Goal: Task Accomplishment & Management: Use online tool/utility

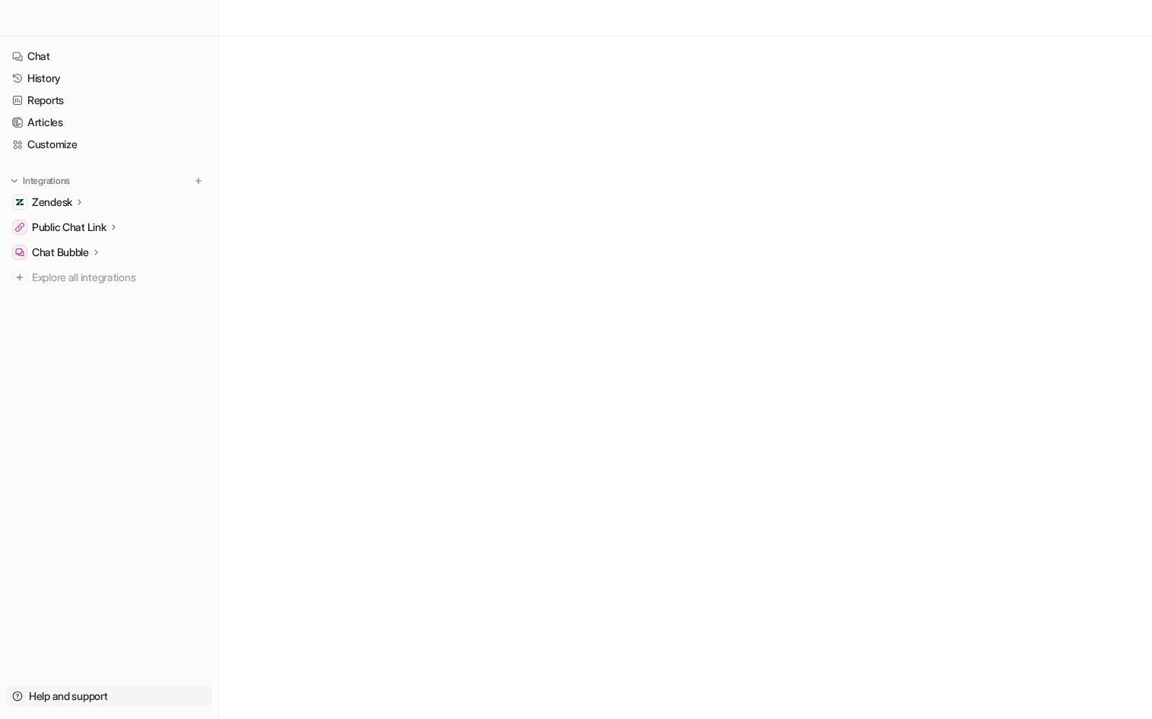
click at [97, 699] on link "Help and support" at bounding box center [109, 696] width 206 height 21
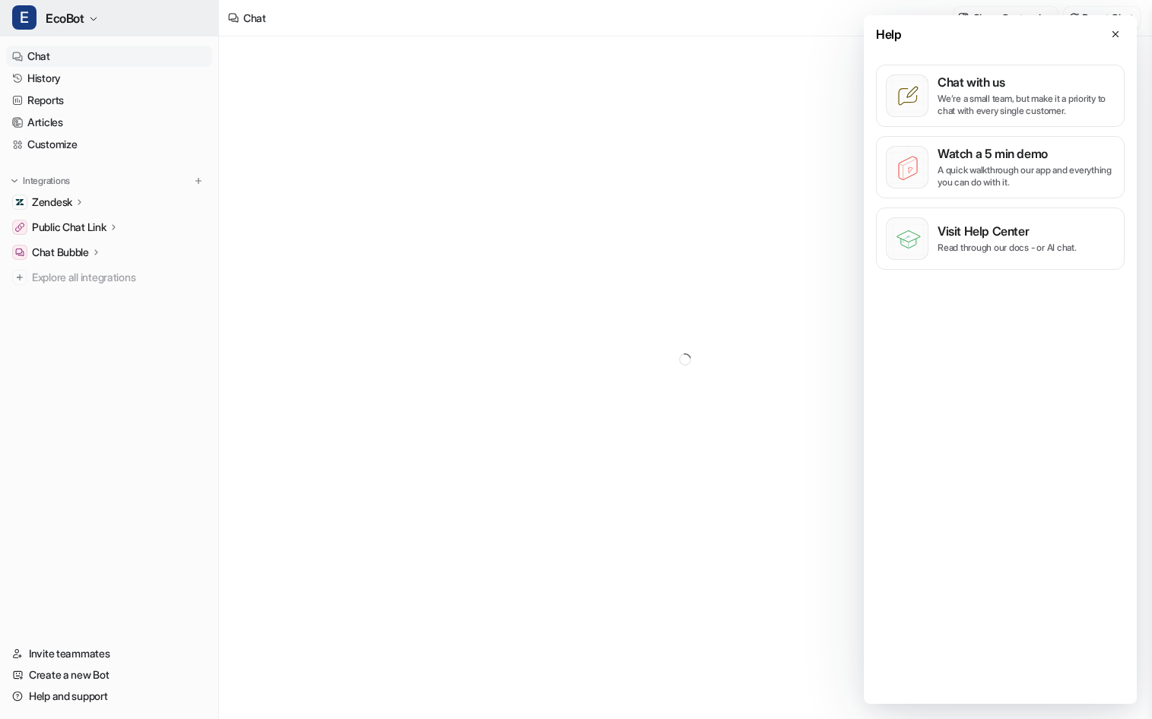
type textarea "**********"
click at [83, 10] on span "EcoBot" at bounding box center [65, 18] width 39 height 21
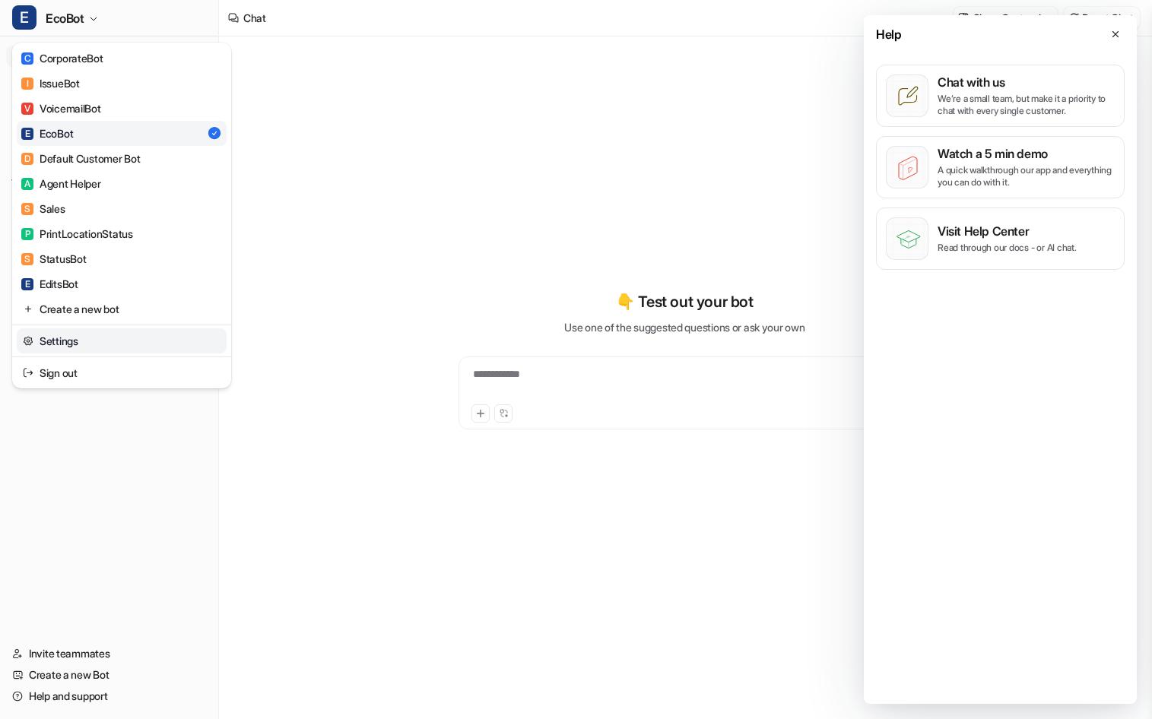
click at [184, 343] on link "Settings" at bounding box center [122, 340] width 210 height 25
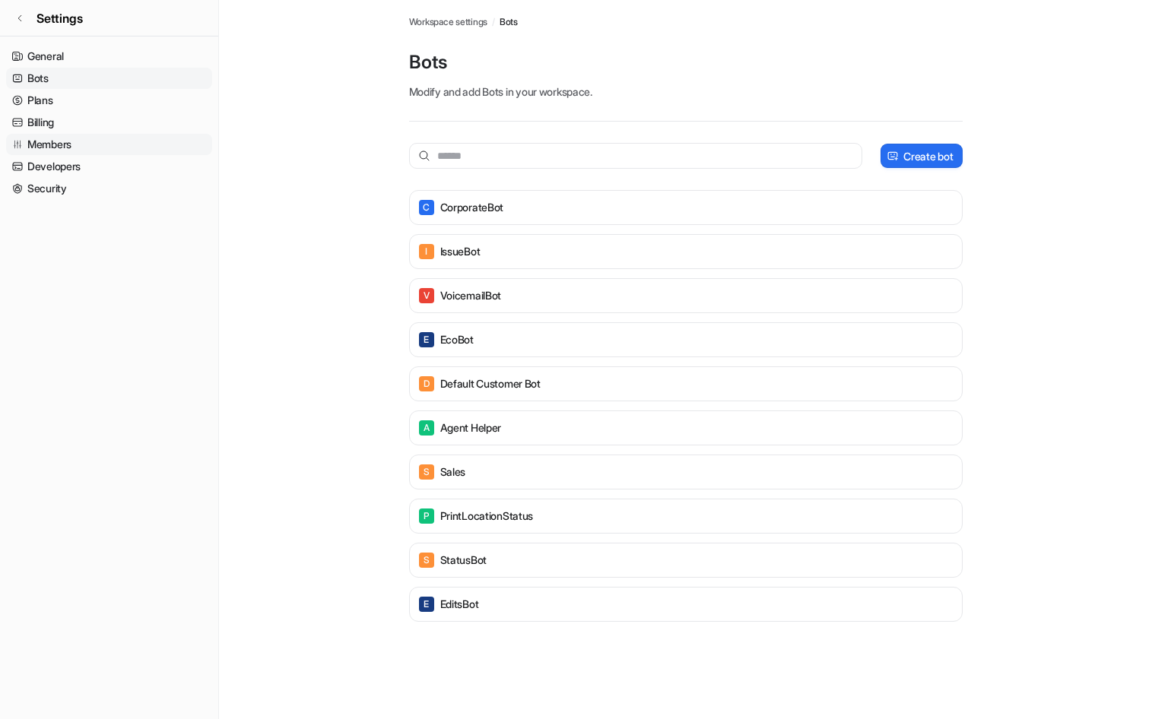
click at [100, 150] on link "Members" at bounding box center [109, 144] width 206 height 21
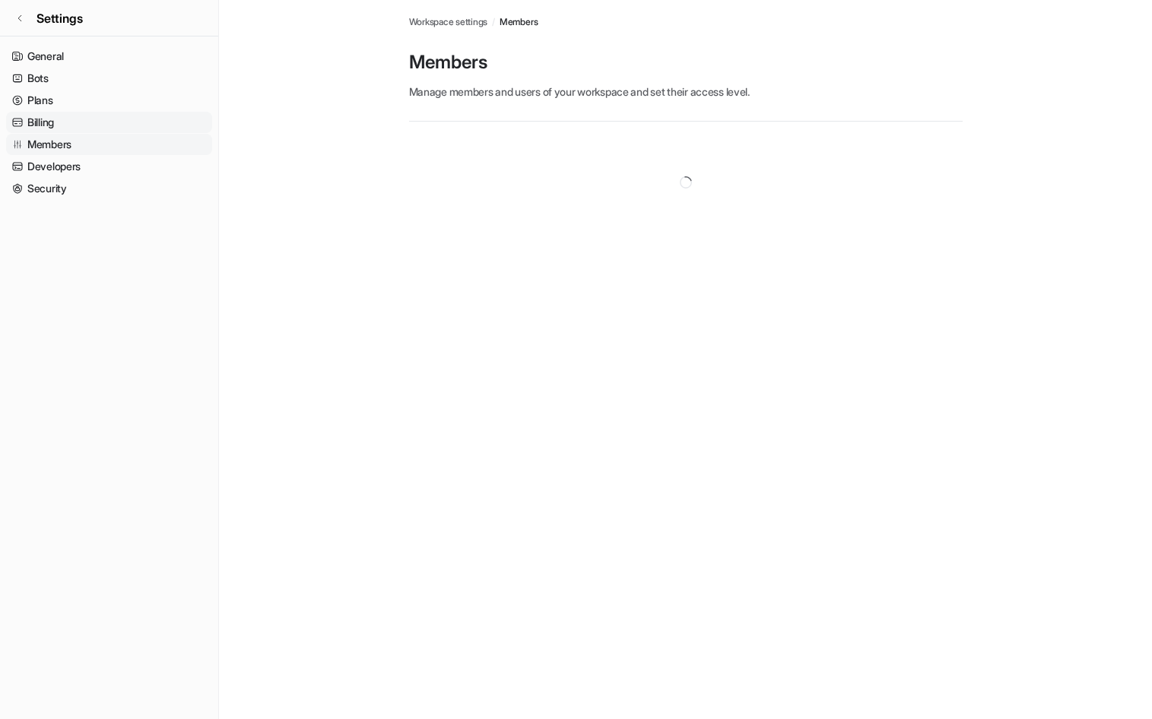
click at [107, 124] on link "Billing" at bounding box center [109, 122] width 206 height 21
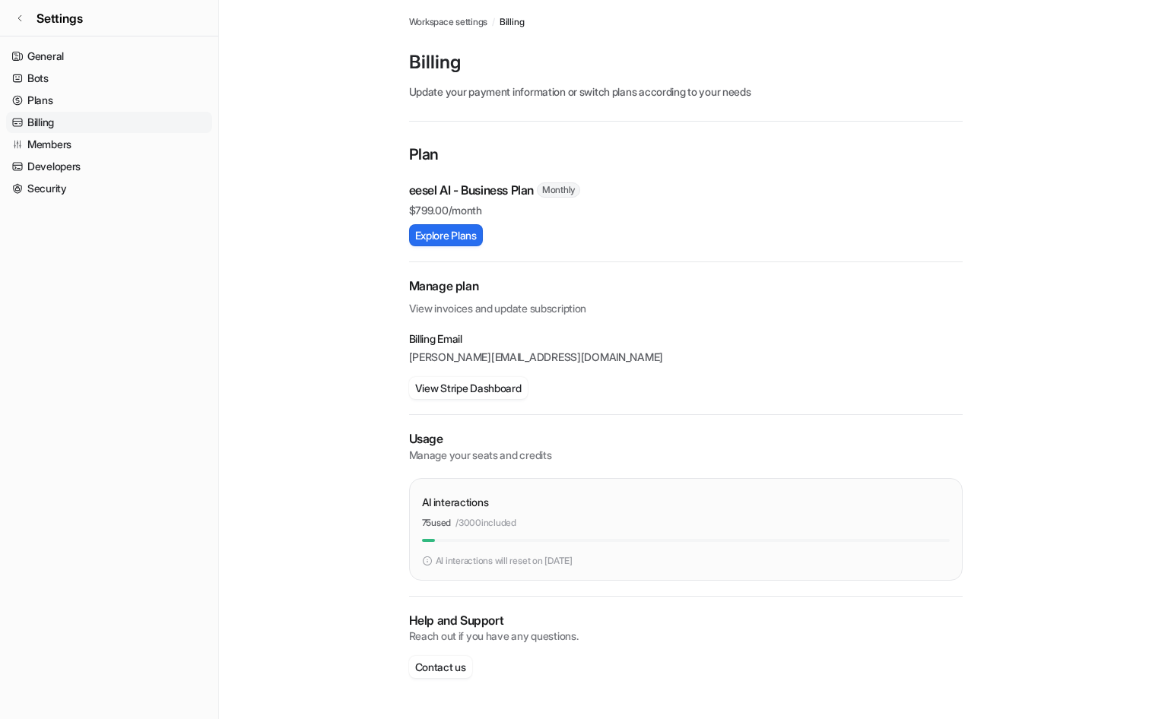
click at [107, 124] on link "Billing" at bounding box center [109, 122] width 206 height 21
click at [114, 141] on link "Members" at bounding box center [109, 144] width 206 height 21
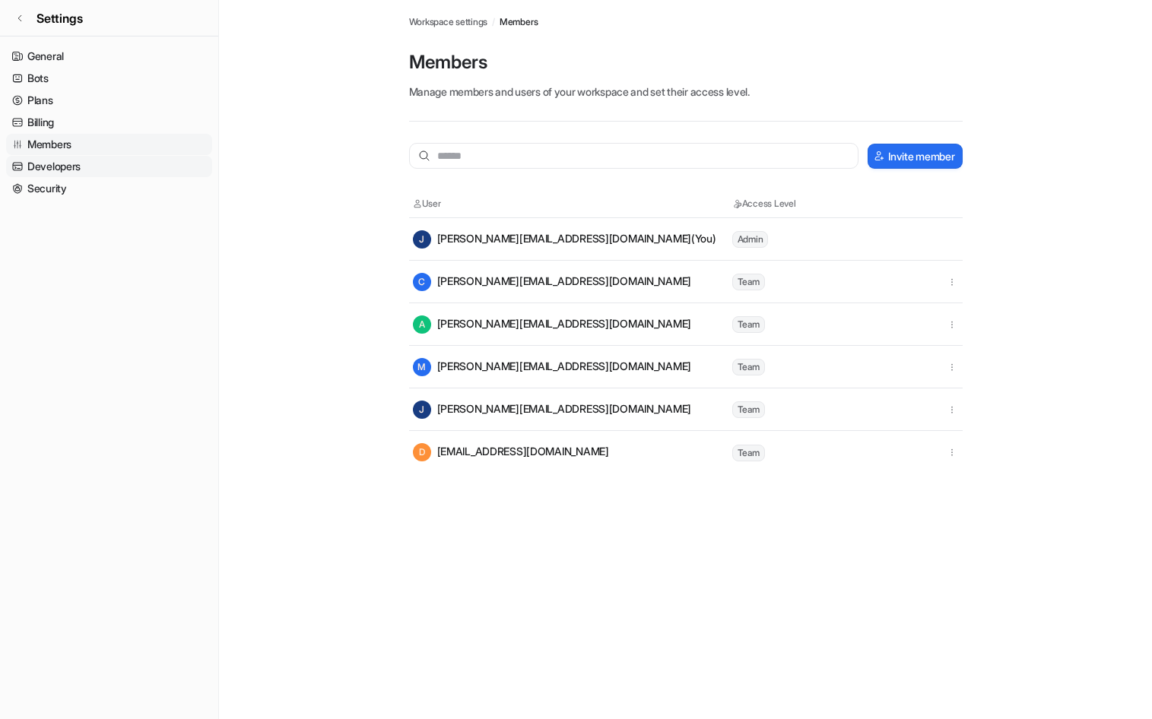
click at [114, 157] on link "Developers" at bounding box center [109, 166] width 206 height 21
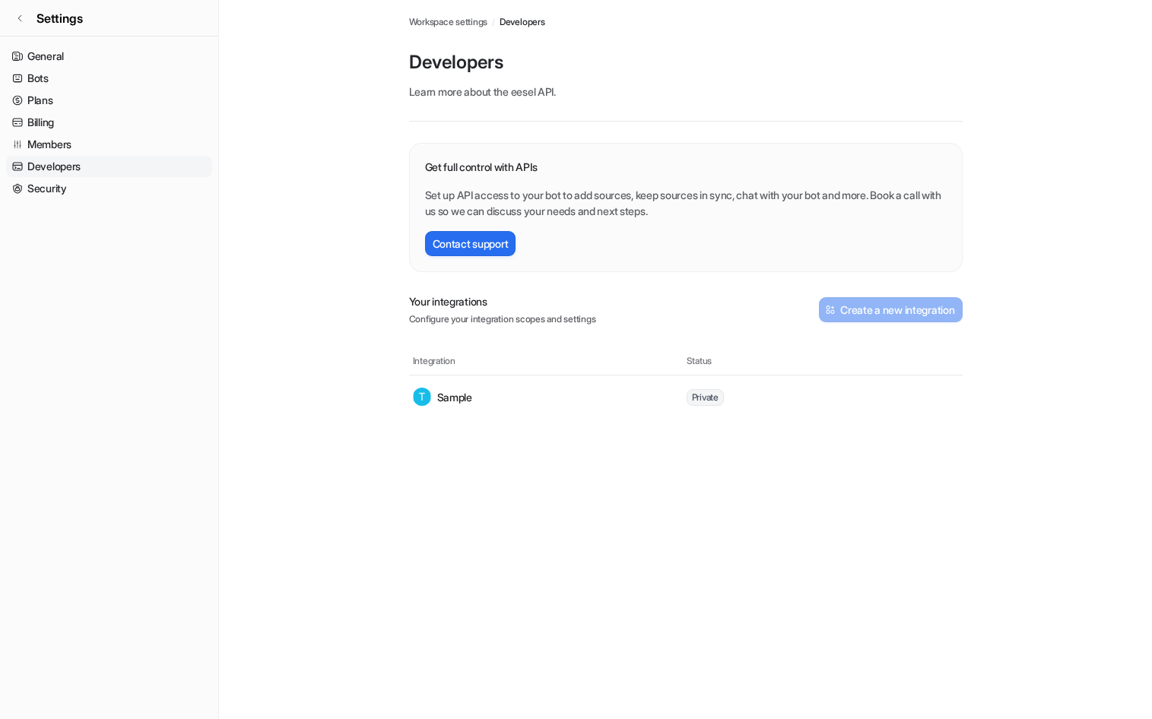
click at [526, 401] on td "Sample" at bounding box center [549, 397] width 274 height 30
click at [469, 387] on td "Sample" at bounding box center [549, 397] width 274 height 30
click at [466, 386] on td "Sample" at bounding box center [549, 397] width 274 height 30
drag, startPoint x: 466, startPoint y: 387, endPoint x: 457, endPoint y: 398, distance: 14.6
click at [465, 388] on td "Sample" at bounding box center [549, 397] width 274 height 30
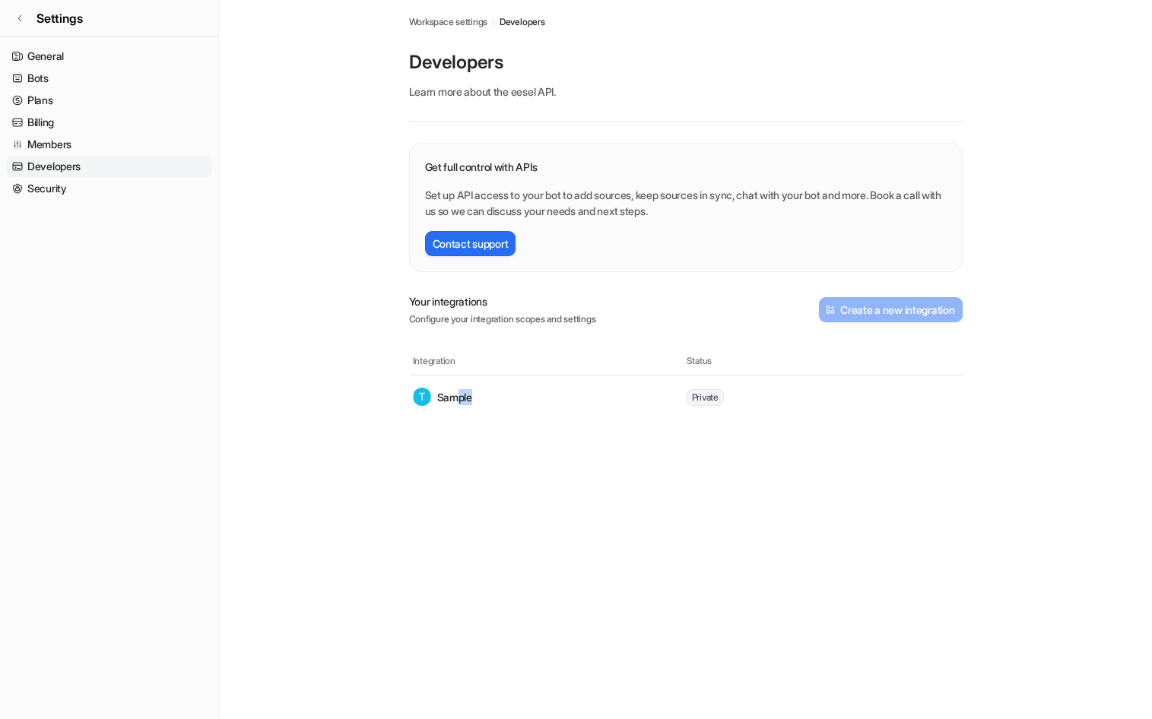
click at [456, 397] on p "Sample" at bounding box center [454, 397] width 35 height 16
click at [732, 399] on div "Private" at bounding box center [822, 396] width 272 height 17
click at [690, 393] on span "Private" at bounding box center [704, 397] width 37 height 17
click at [698, 397] on span "Private" at bounding box center [704, 397] width 37 height 17
drag, startPoint x: 699, startPoint y: 397, endPoint x: 754, endPoint y: 360, distance: 66.8
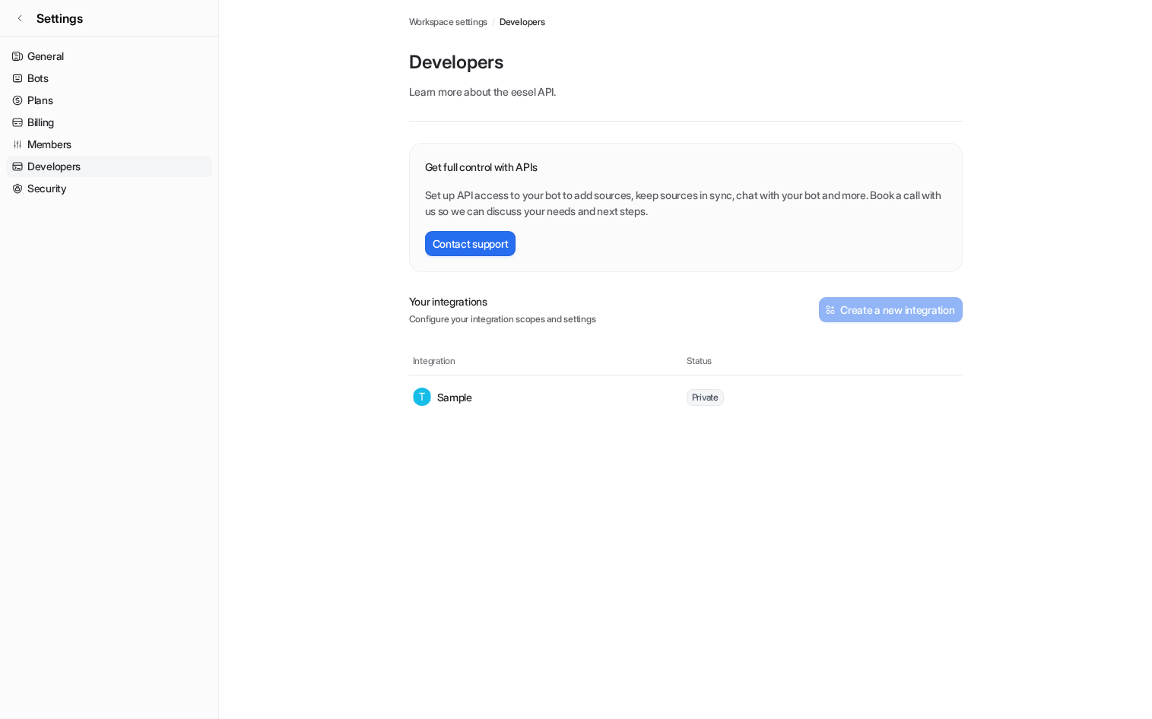
click at [699, 397] on span "Private" at bounding box center [704, 397] width 37 height 17
click at [445, 403] on p "Sample" at bounding box center [454, 397] width 35 height 16
click at [506, 297] on p "Your integrations" at bounding box center [502, 301] width 187 height 16
click at [38, 26] on span "Settings" at bounding box center [59, 18] width 46 height 18
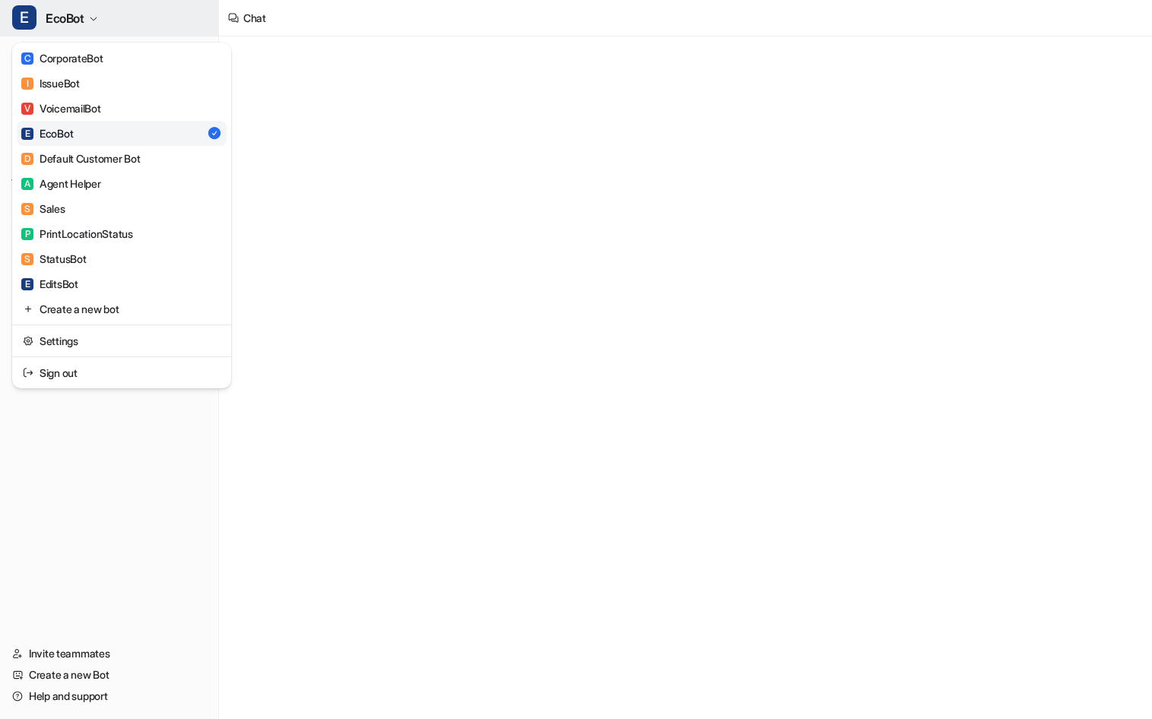
click at [63, 19] on span "EcoBot" at bounding box center [65, 18] width 39 height 21
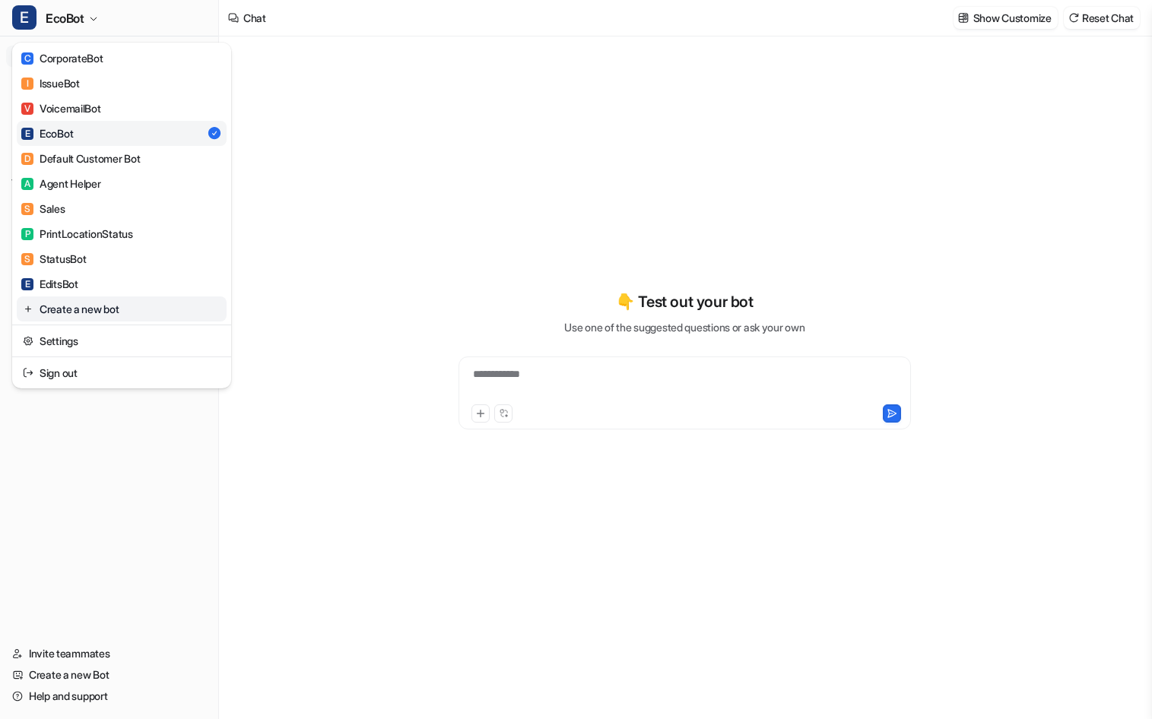
click at [184, 303] on link "Create a new bot" at bounding box center [122, 308] width 210 height 25
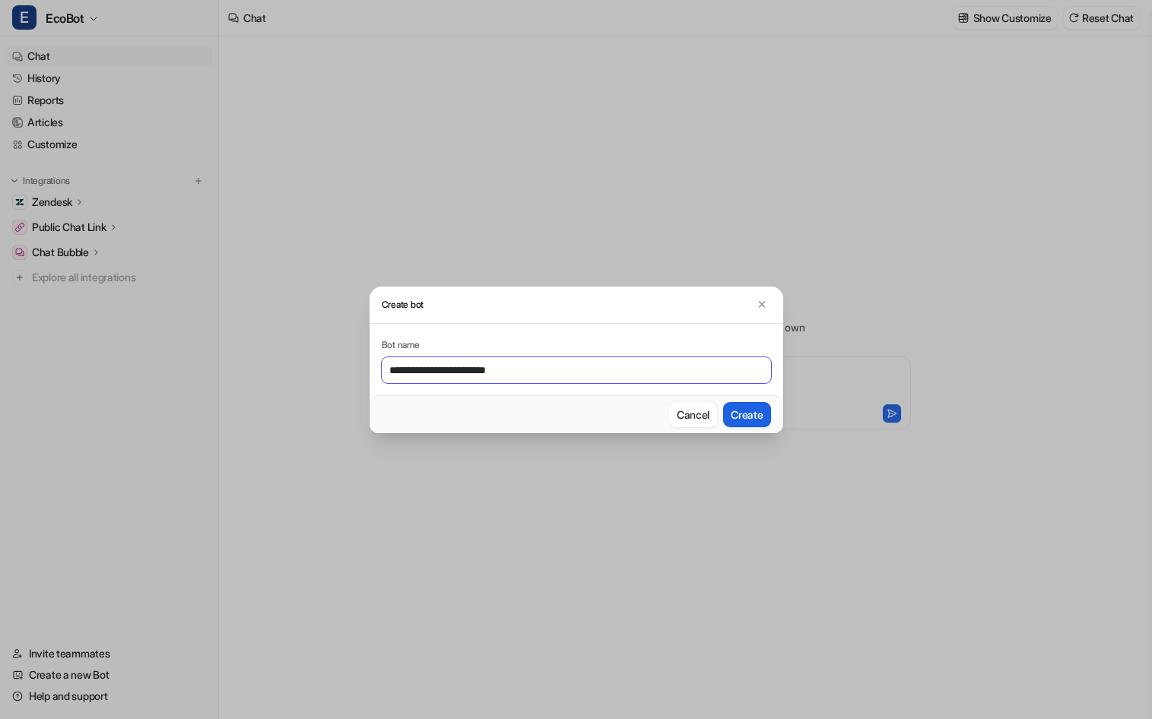
type input "**********"
click at [730, 410] on button "Create" at bounding box center [746, 414] width 47 height 25
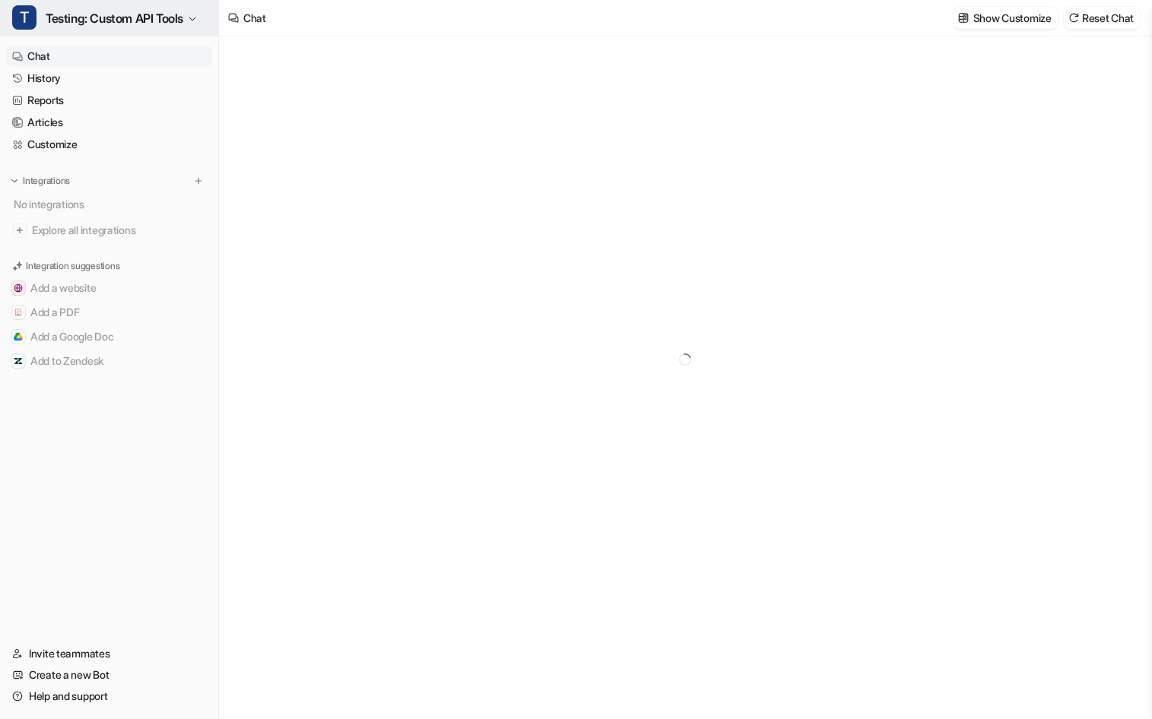
type textarea "**********"
click at [129, 30] on button "T Testing: Custom API Tools" at bounding box center [109, 18] width 218 height 36
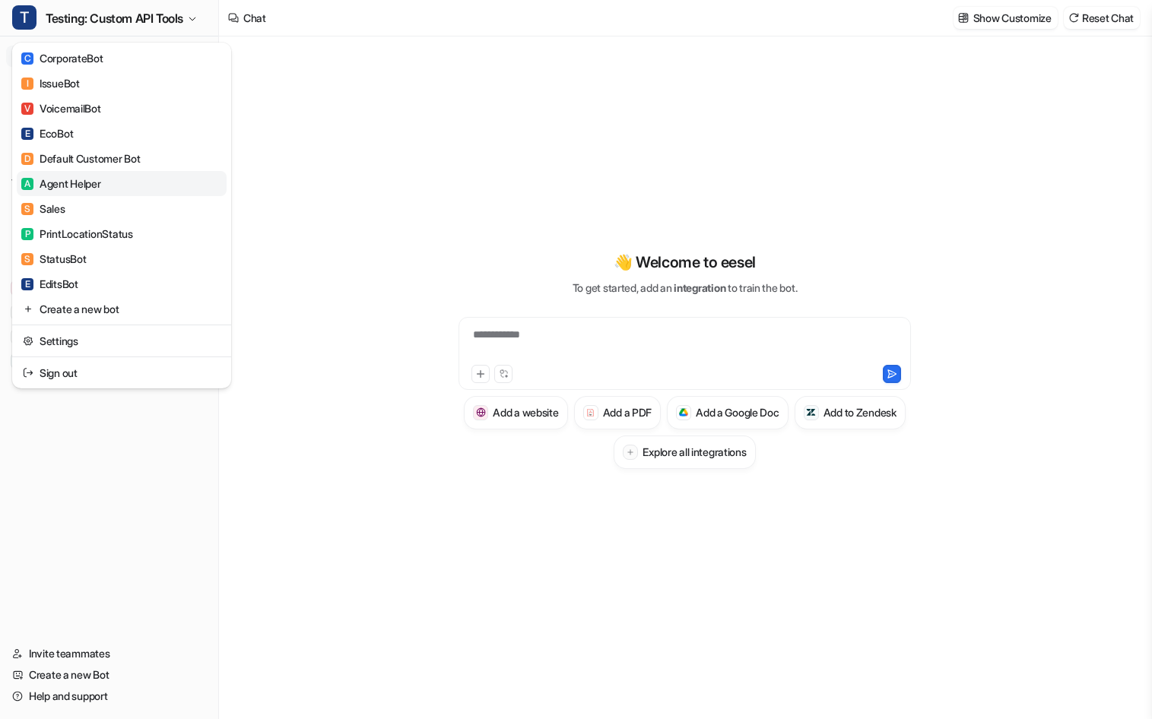
click at [125, 182] on link "A Agent Helper" at bounding box center [122, 183] width 210 height 25
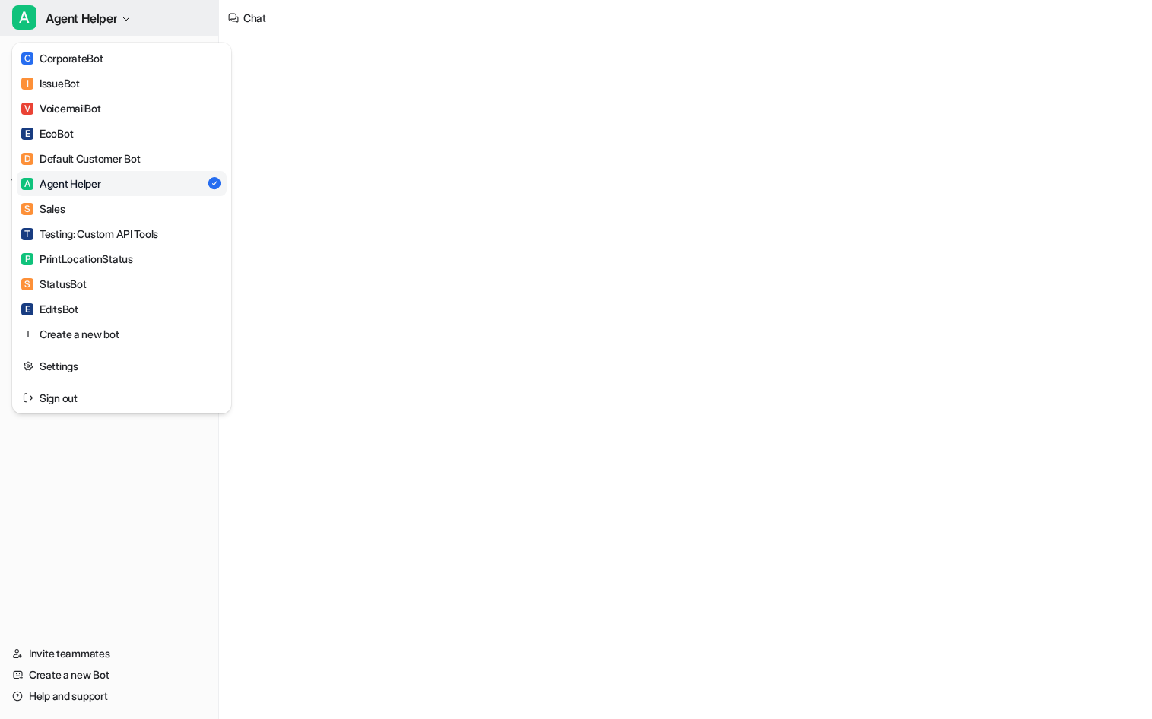
click at [141, 15] on button "A Agent Helper" at bounding box center [109, 18] width 218 height 36
type textarea "**********"
click at [138, 235] on div "T Testing: Custom API Tools" at bounding box center [89, 234] width 137 height 16
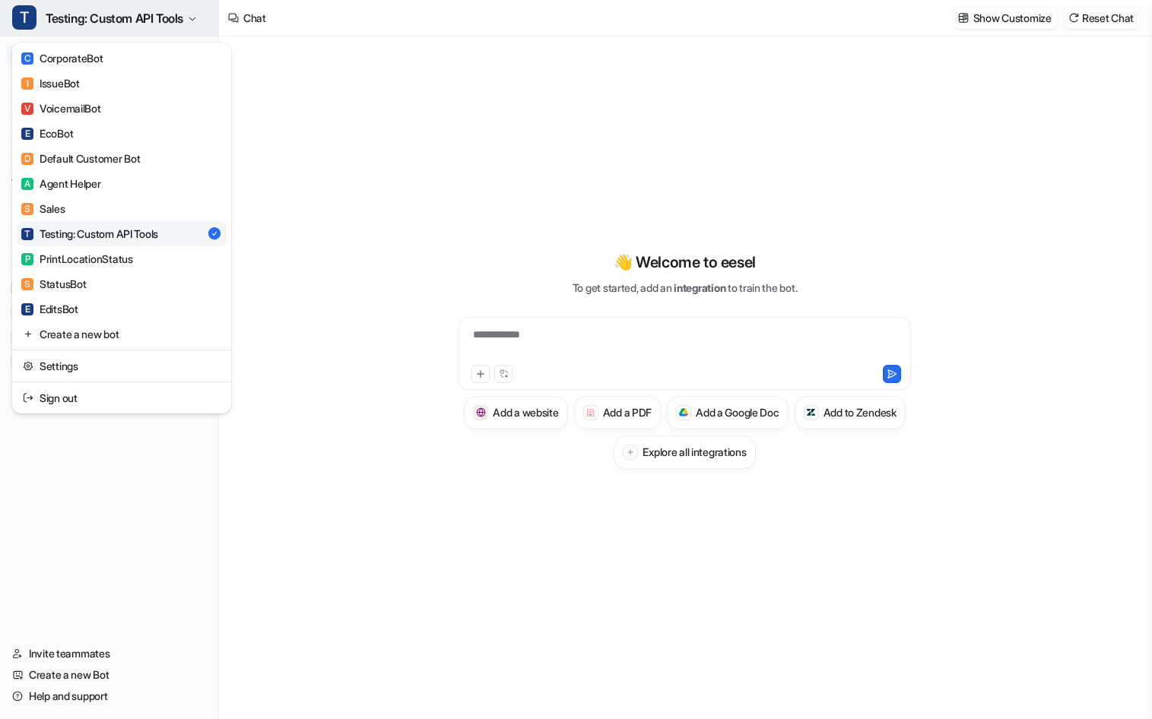
click at [156, 23] on span "Testing: Custom API Tools" at bounding box center [115, 18] width 138 height 21
click at [715, 184] on div "**********" at bounding box center [576, 359] width 1152 height 719
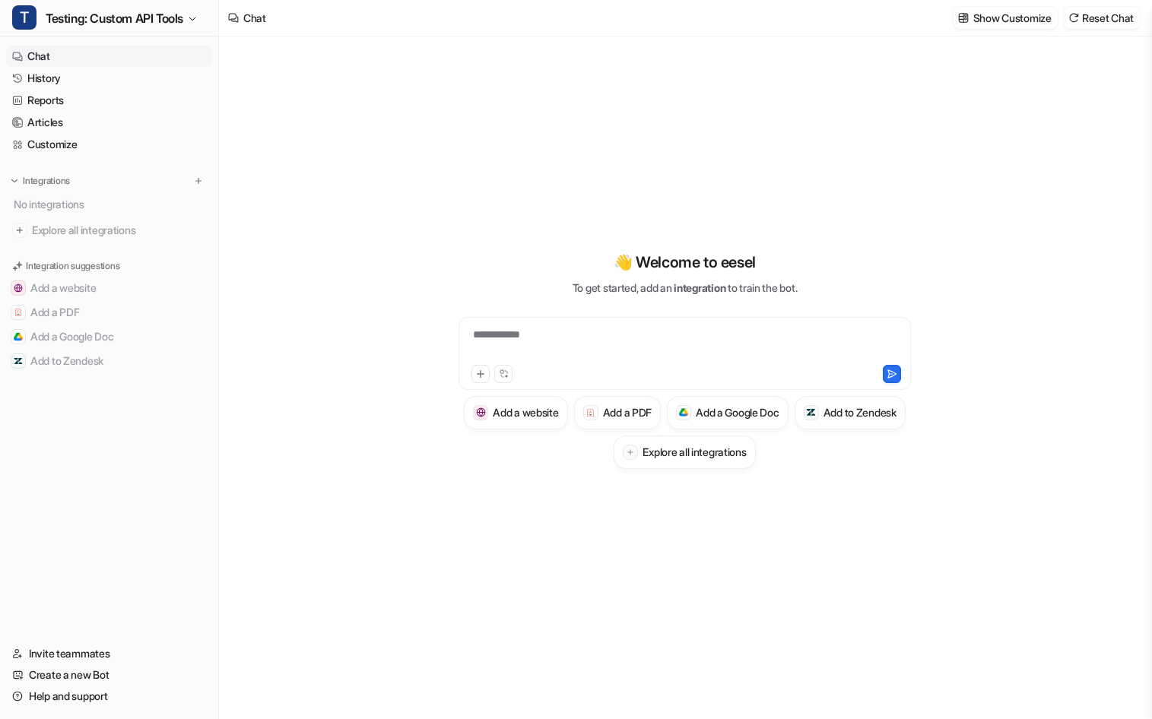
click at [1022, 5] on div "Show Customize Reset Chat" at bounding box center [1046, 18] width 198 height 34
click at [1022, 11] on p "Show Customize" at bounding box center [1012, 18] width 78 height 16
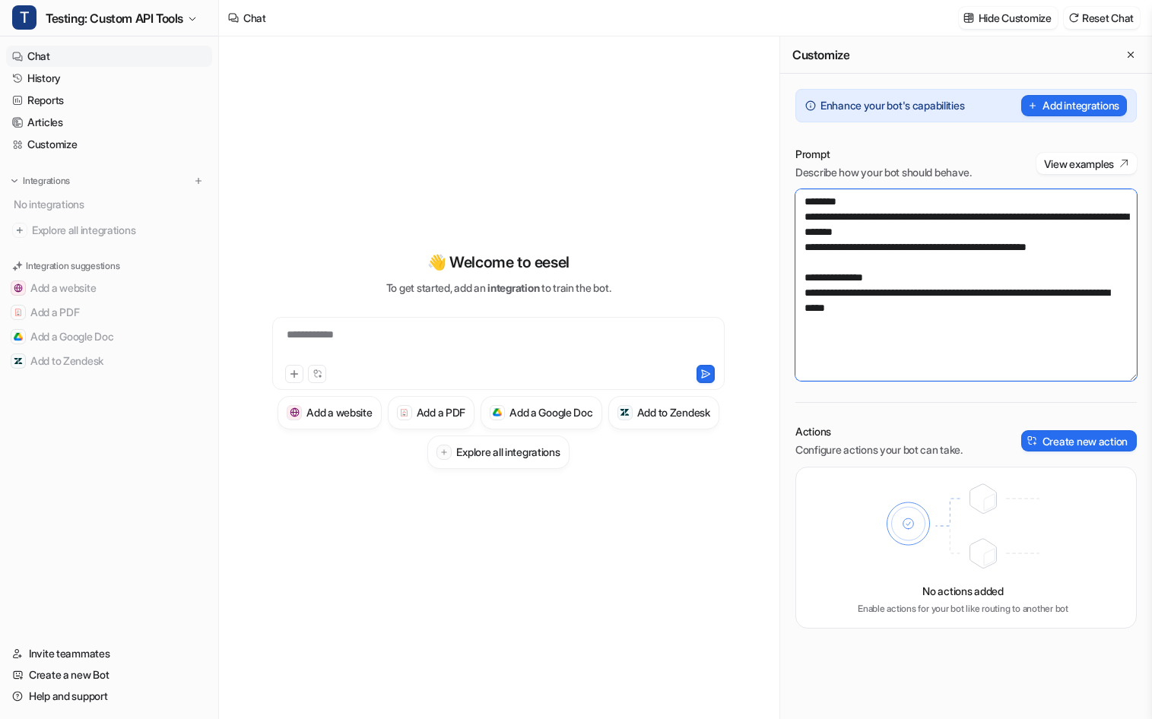
click at [995, 346] on textarea "**********" at bounding box center [965, 285] width 341 height 192
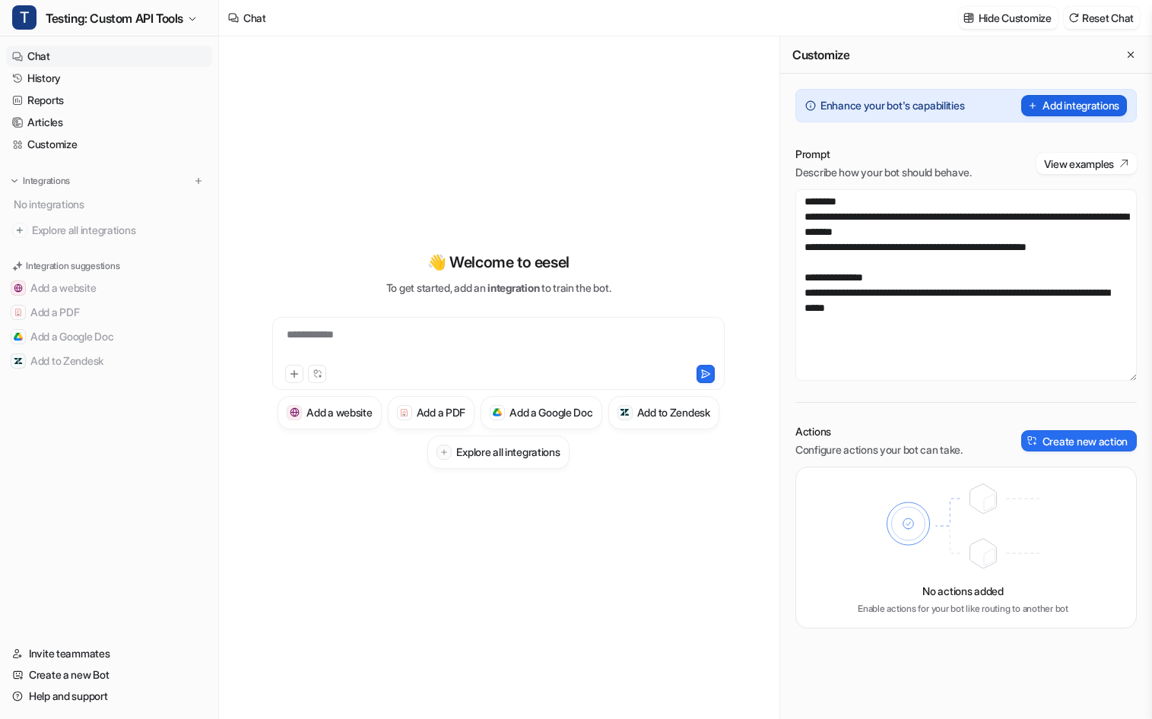
click at [1051, 113] on button "Add integrations" at bounding box center [1074, 105] width 106 height 21
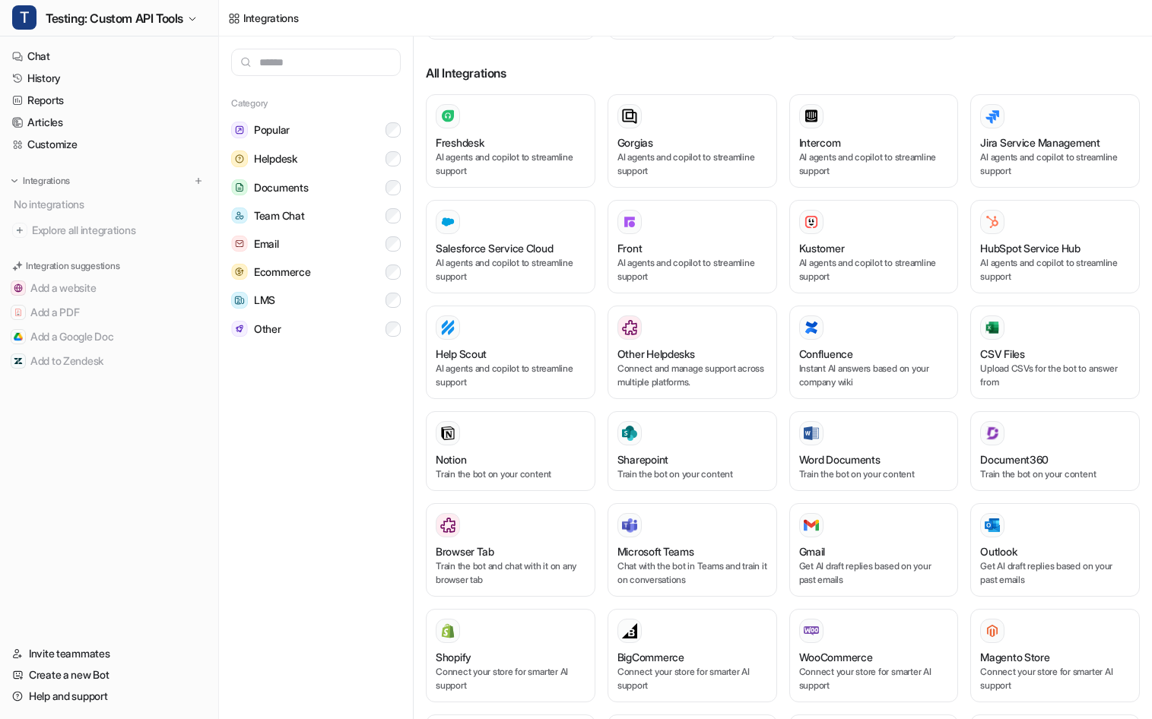
scroll to position [550, 0]
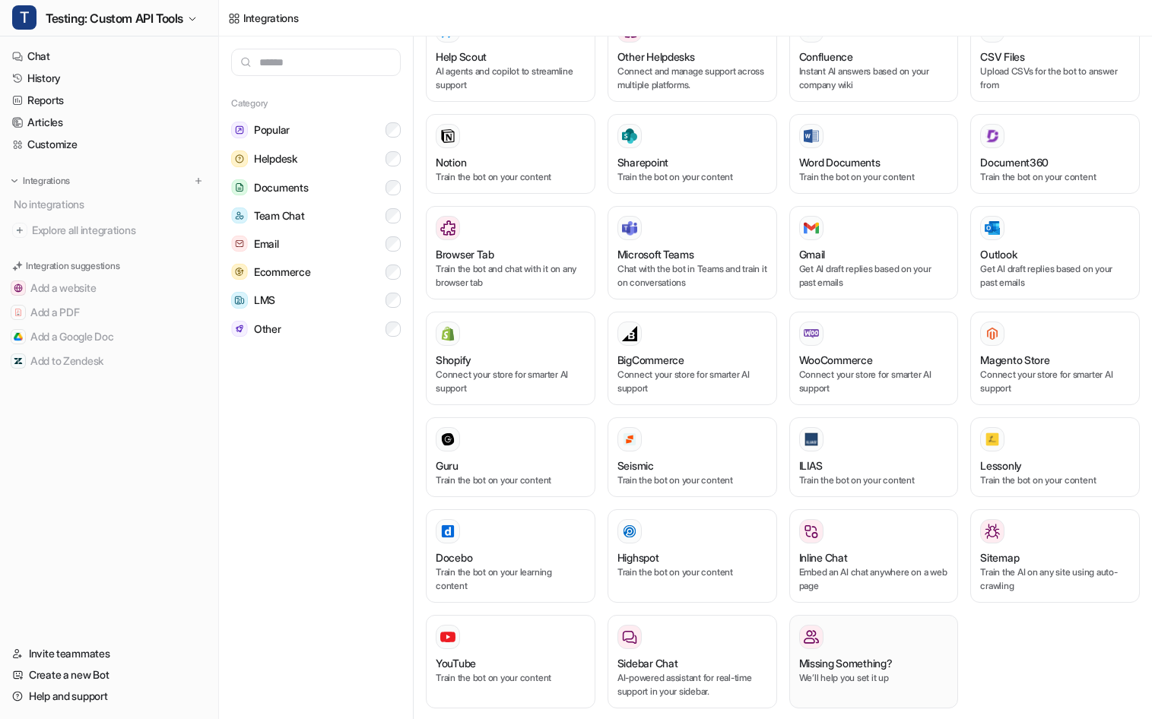
click at [885, 637] on div "Missing Something? We’ll help you set it up" at bounding box center [874, 662] width 150 height 74
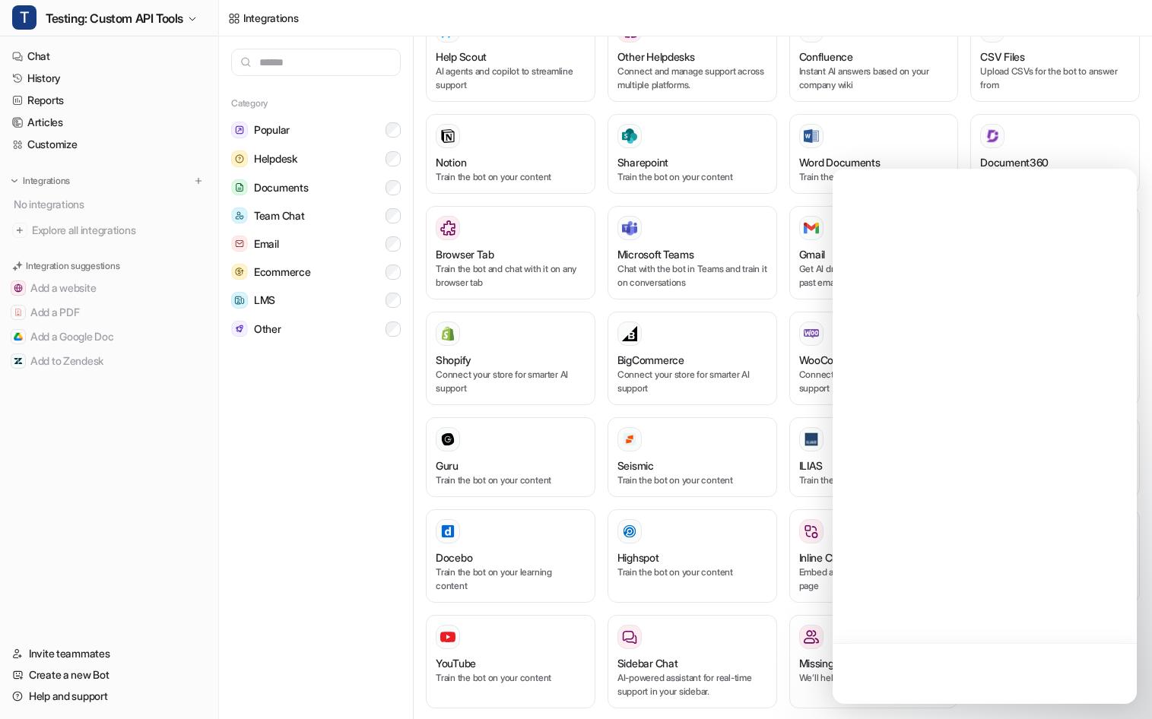
scroll to position [0, 0]
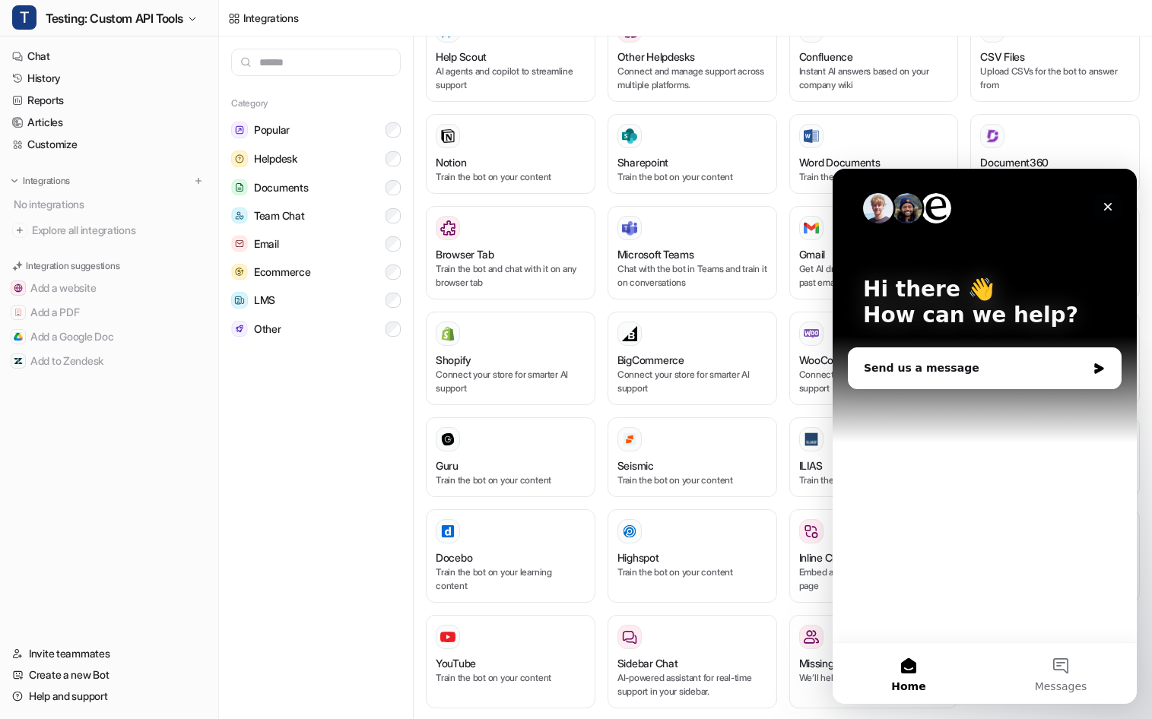
click at [1103, 207] on icon "Close" at bounding box center [1107, 207] width 12 height 12
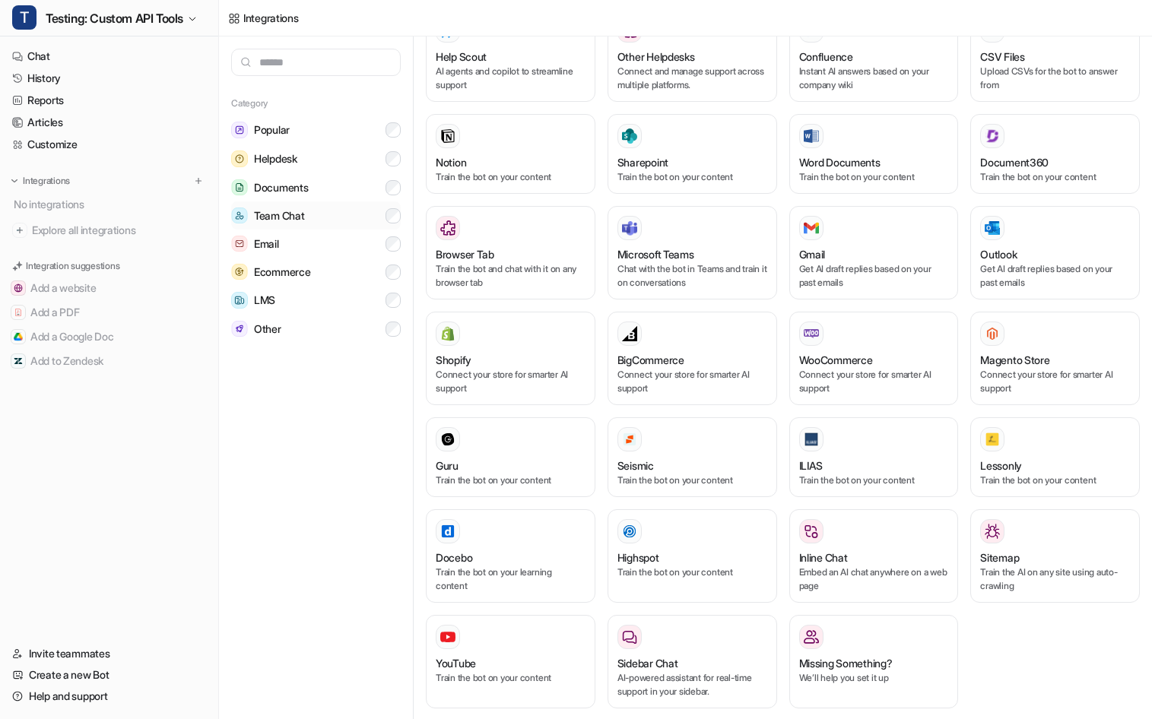
click at [324, 217] on button "Team Chat" at bounding box center [316, 215] width 170 height 28
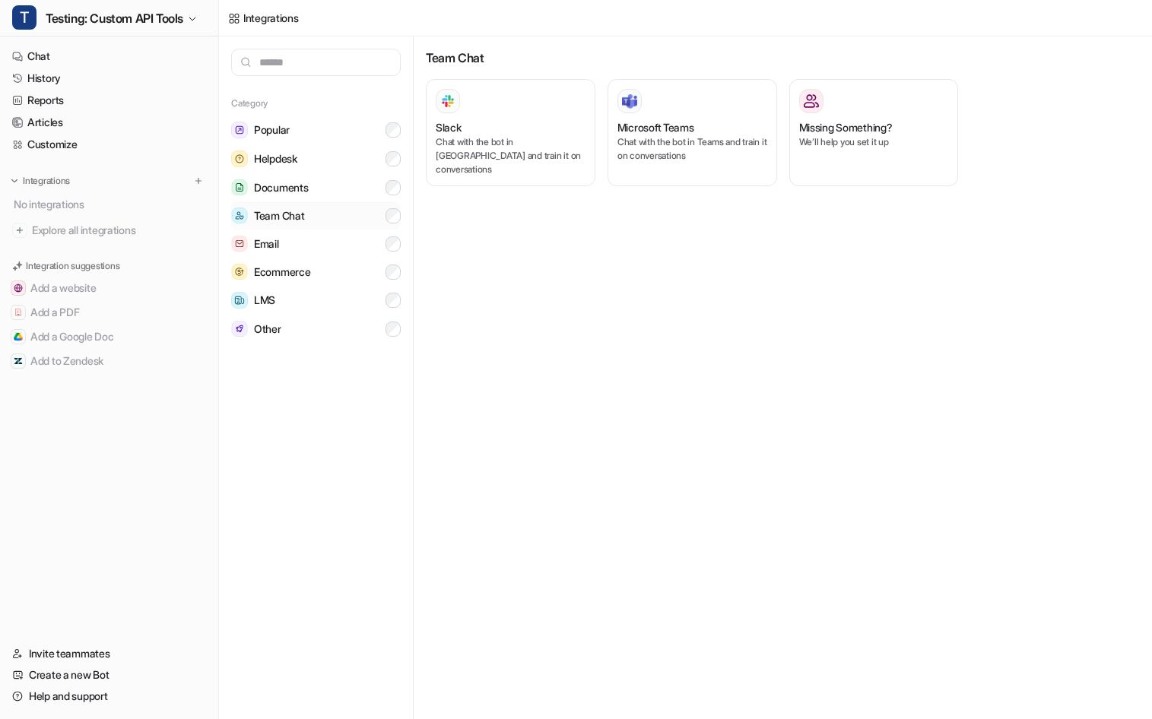
click at [324, 217] on button "Team Chat" at bounding box center [316, 215] width 170 height 28
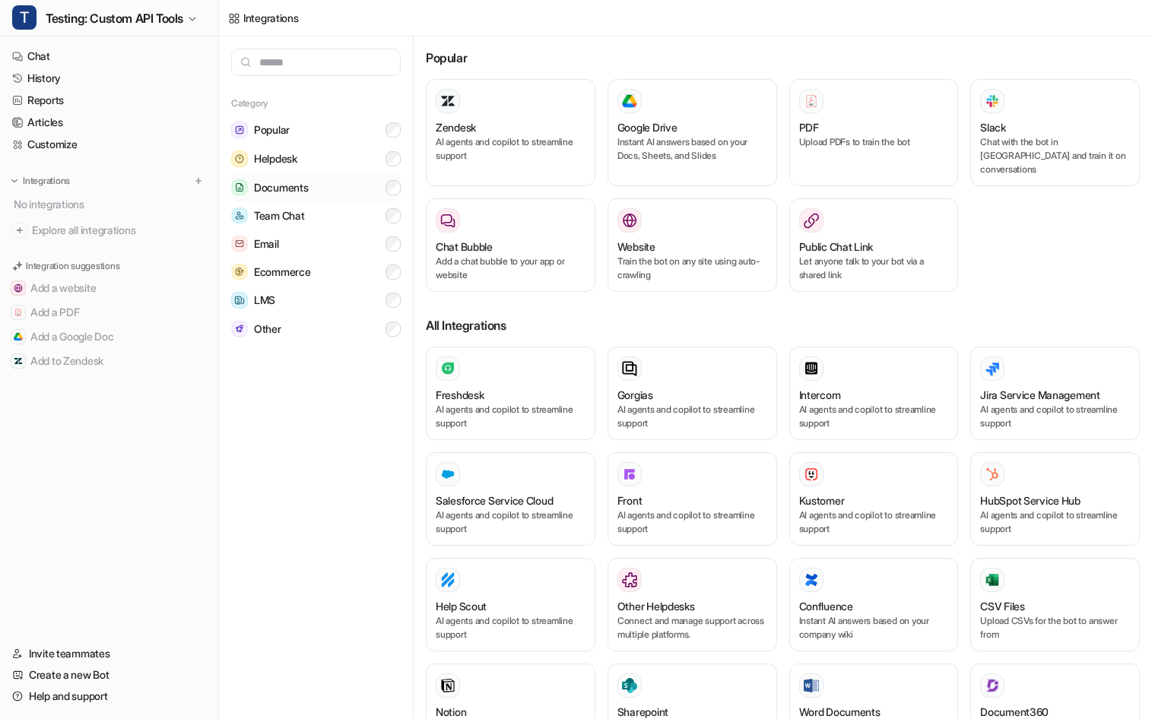
click at [332, 187] on button "Documents" at bounding box center [316, 187] width 170 height 28
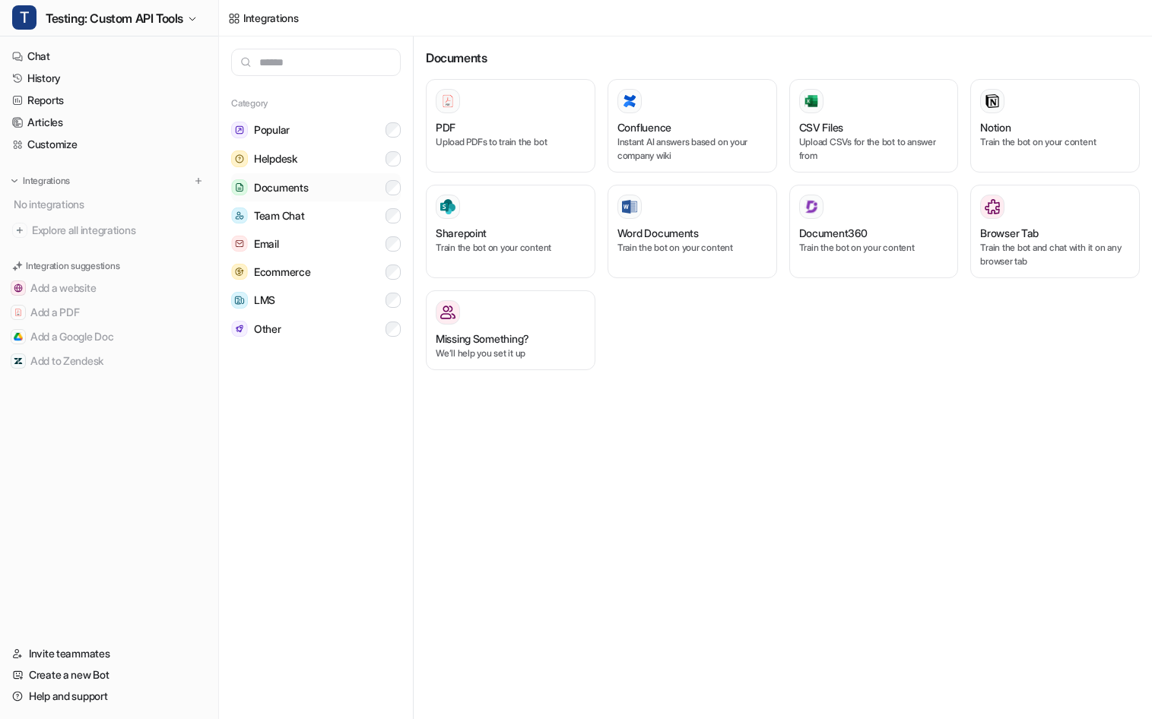
click at [332, 185] on button "Documents" at bounding box center [316, 187] width 170 height 28
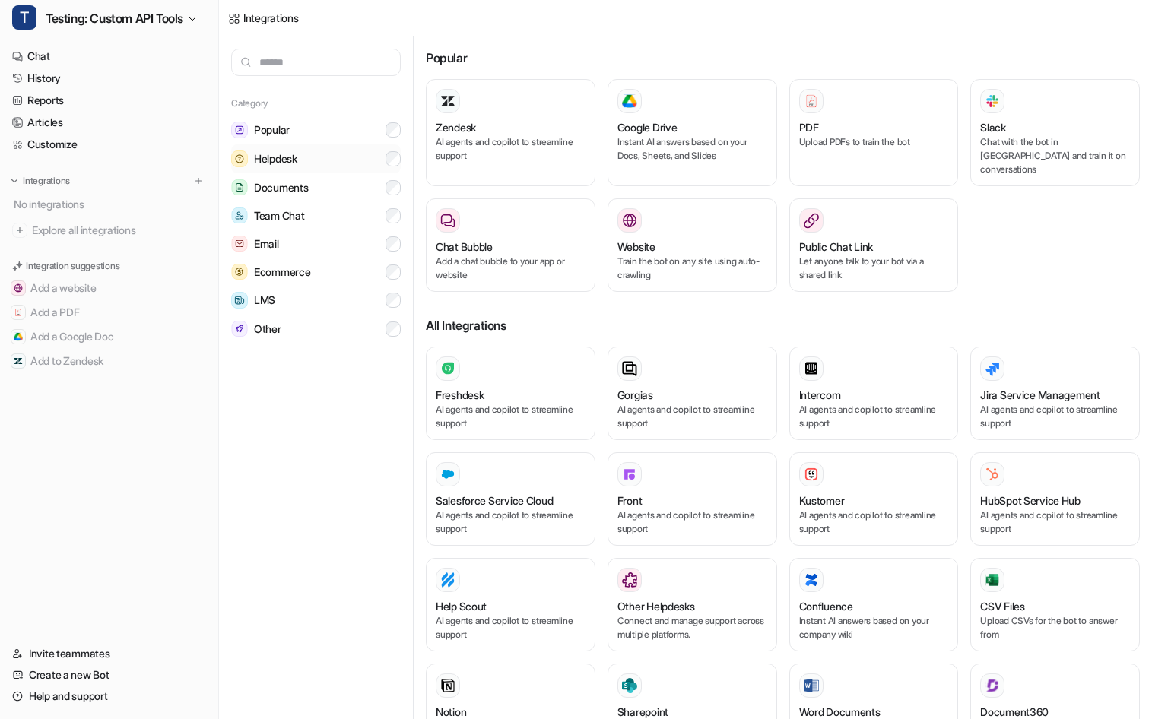
click at [328, 153] on button "Helpdesk" at bounding box center [316, 158] width 170 height 29
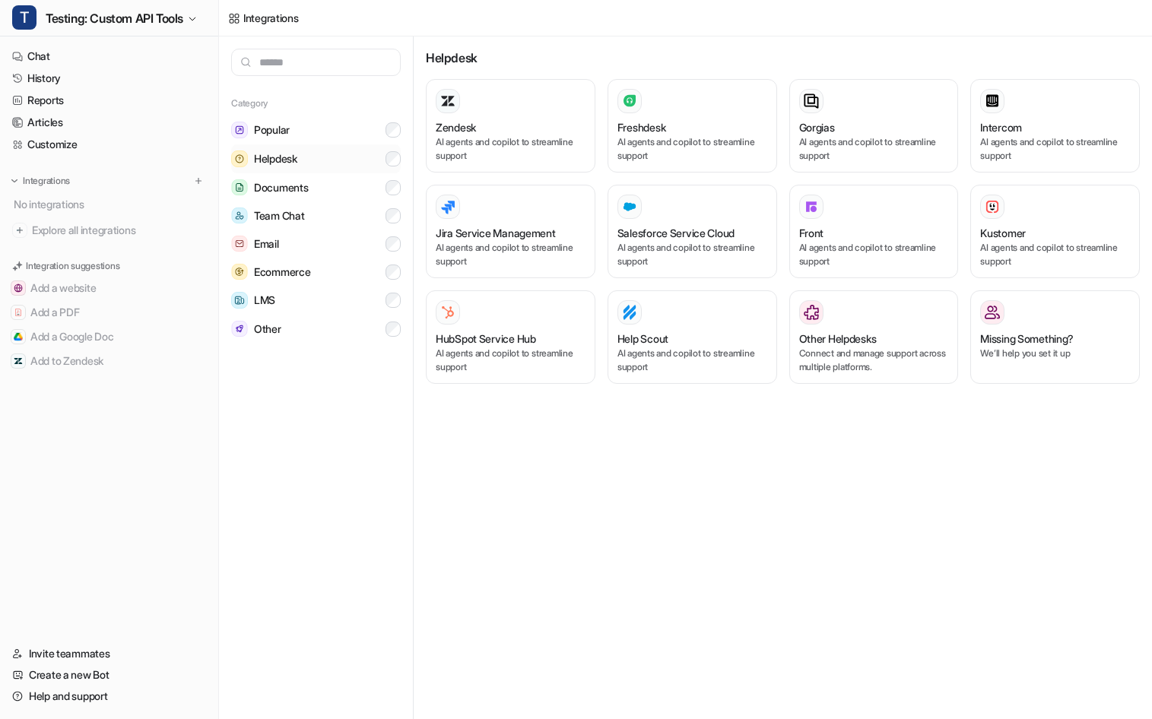
click at [328, 153] on button "Helpdesk" at bounding box center [316, 158] width 170 height 29
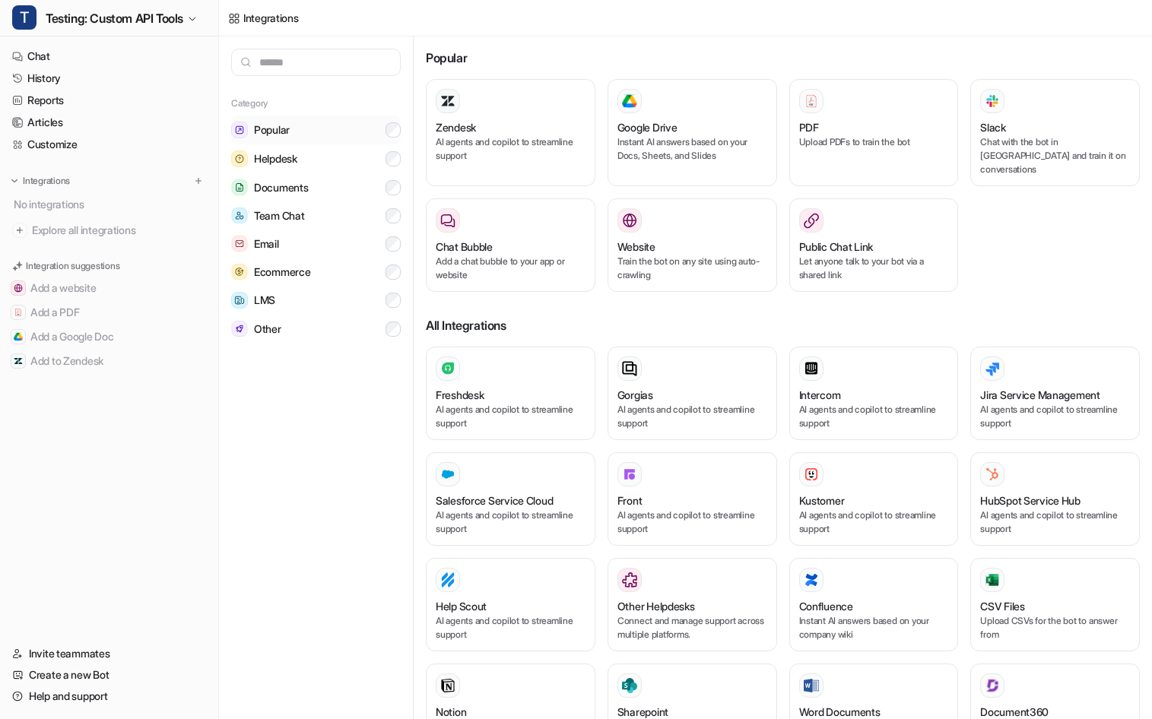
click at [328, 129] on button "Popular" at bounding box center [316, 130] width 170 height 29
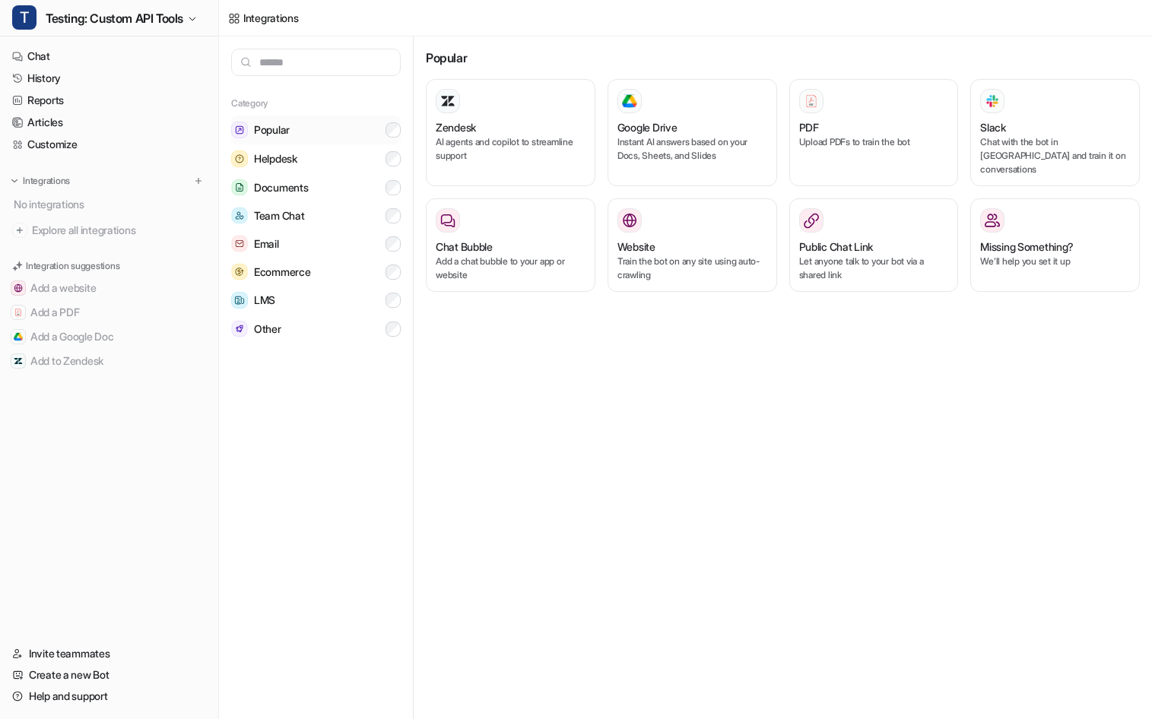
click at [328, 129] on button "Popular" at bounding box center [316, 130] width 170 height 29
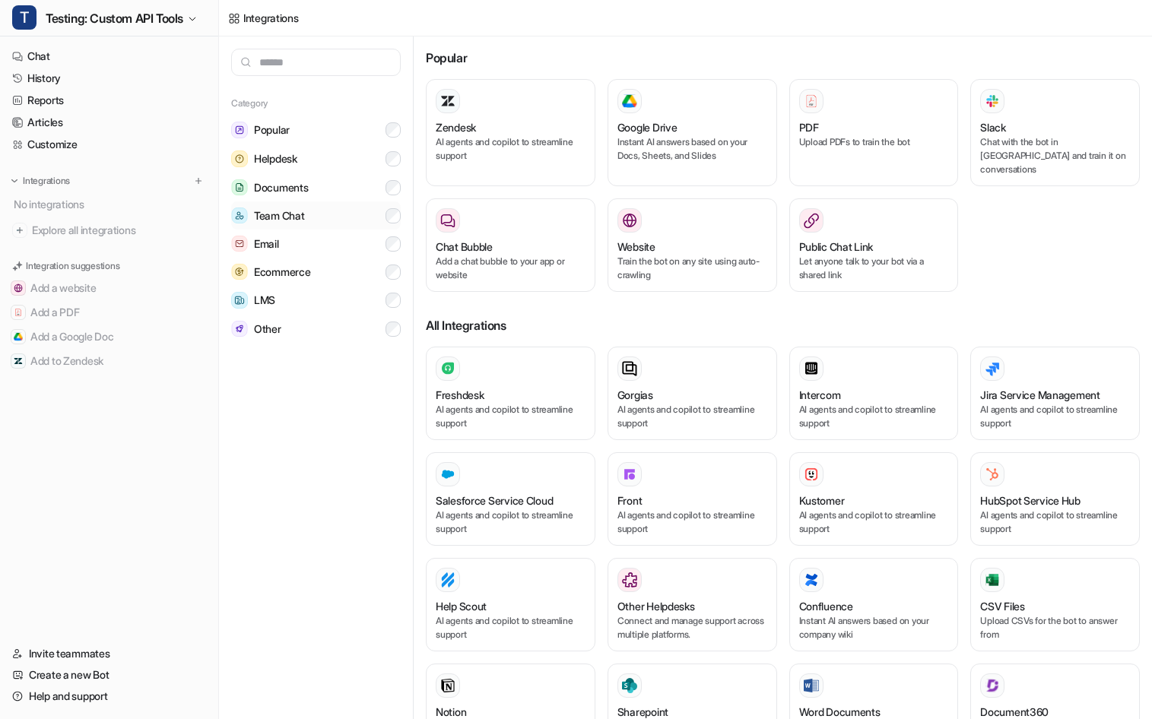
click at [337, 225] on button "Team Chat" at bounding box center [316, 215] width 170 height 28
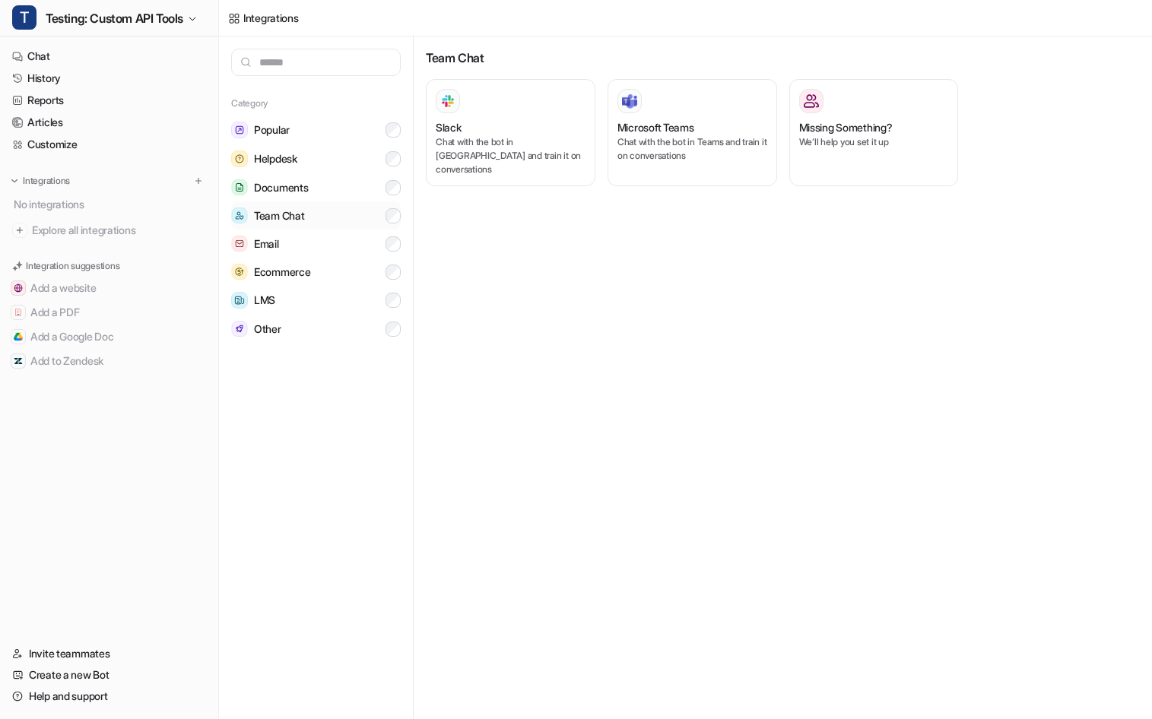
click at [337, 224] on button "Team Chat" at bounding box center [316, 215] width 170 height 28
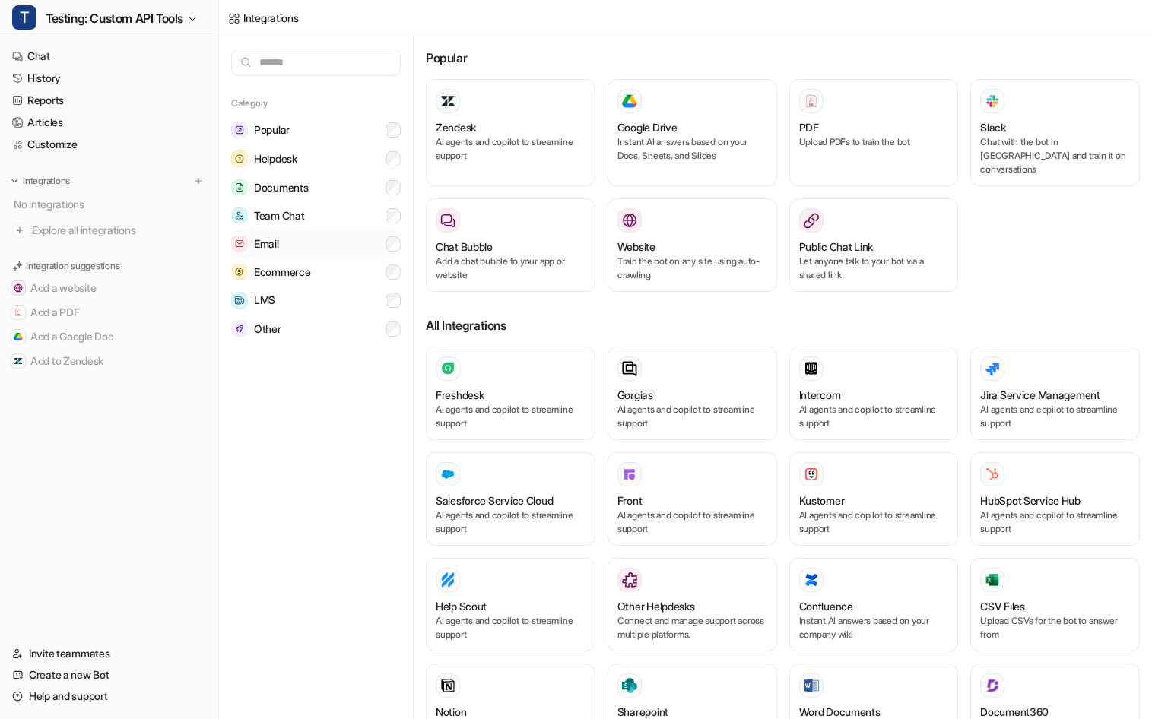
click at [334, 244] on button "Email" at bounding box center [316, 244] width 170 height 28
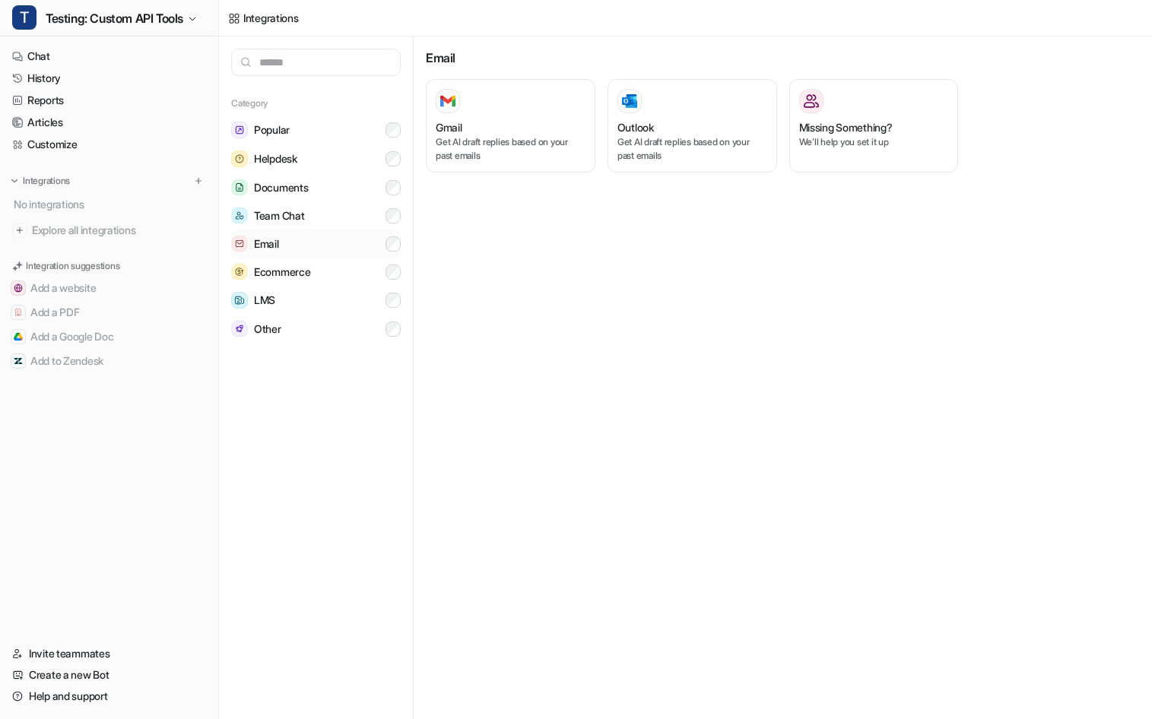
click at [334, 244] on button "Email" at bounding box center [316, 244] width 170 height 28
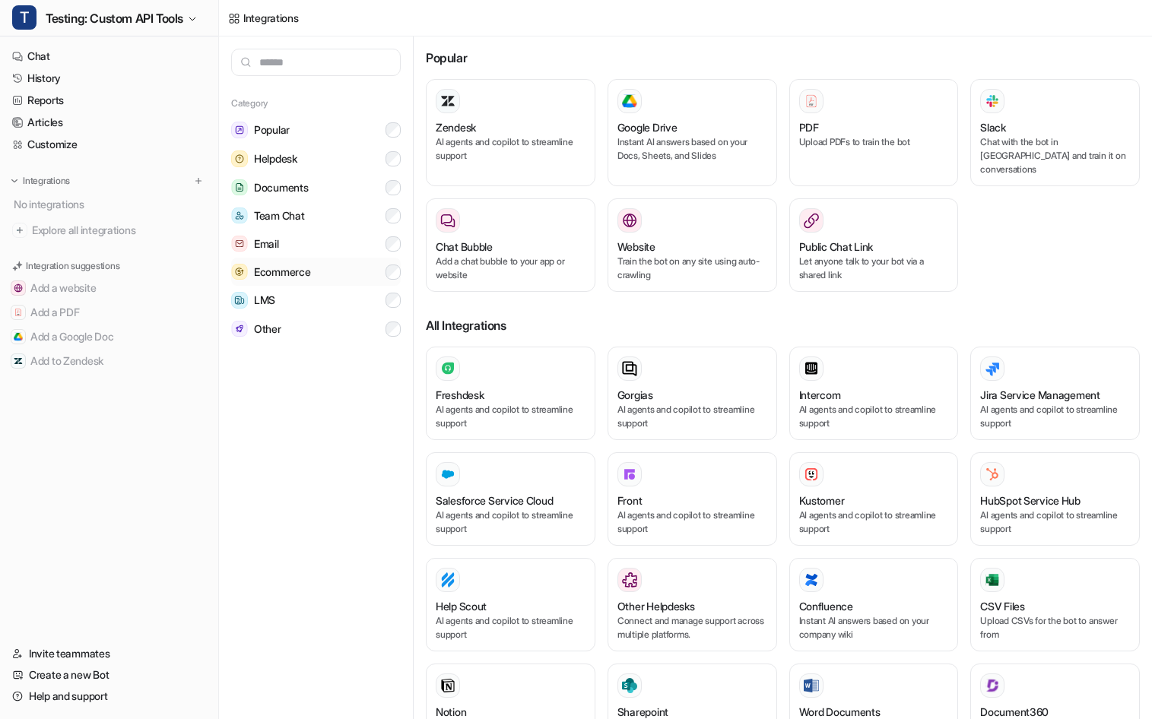
click at [334, 266] on button "Ecommerce" at bounding box center [316, 272] width 170 height 28
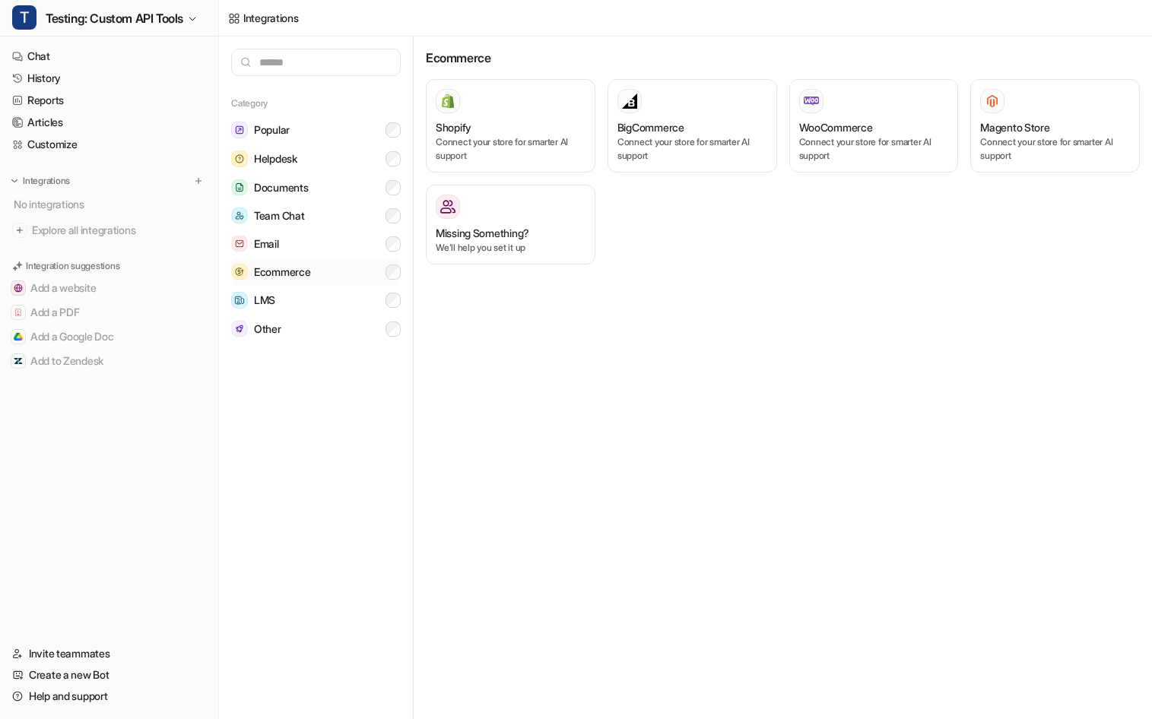
click at [334, 266] on button "Ecommerce" at bounding box center [316, 272] width 170 height 28
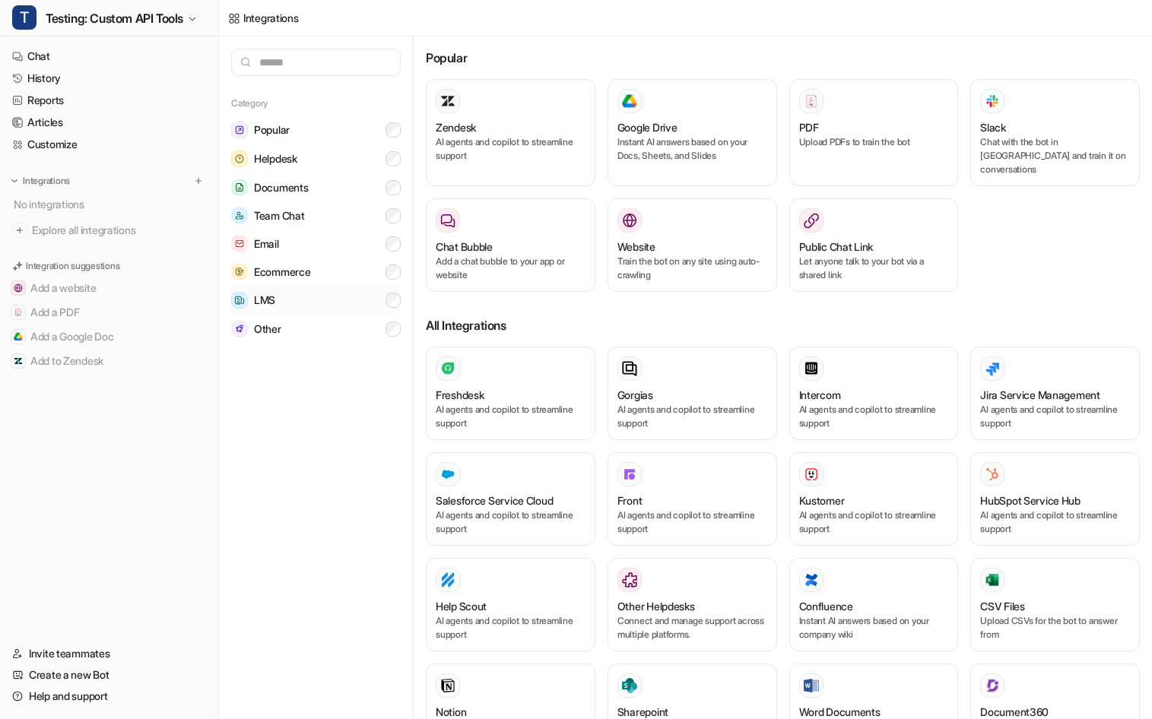
click at [325, 301] on button "LMS" at bounding box center [316, 300] width 170 height 29
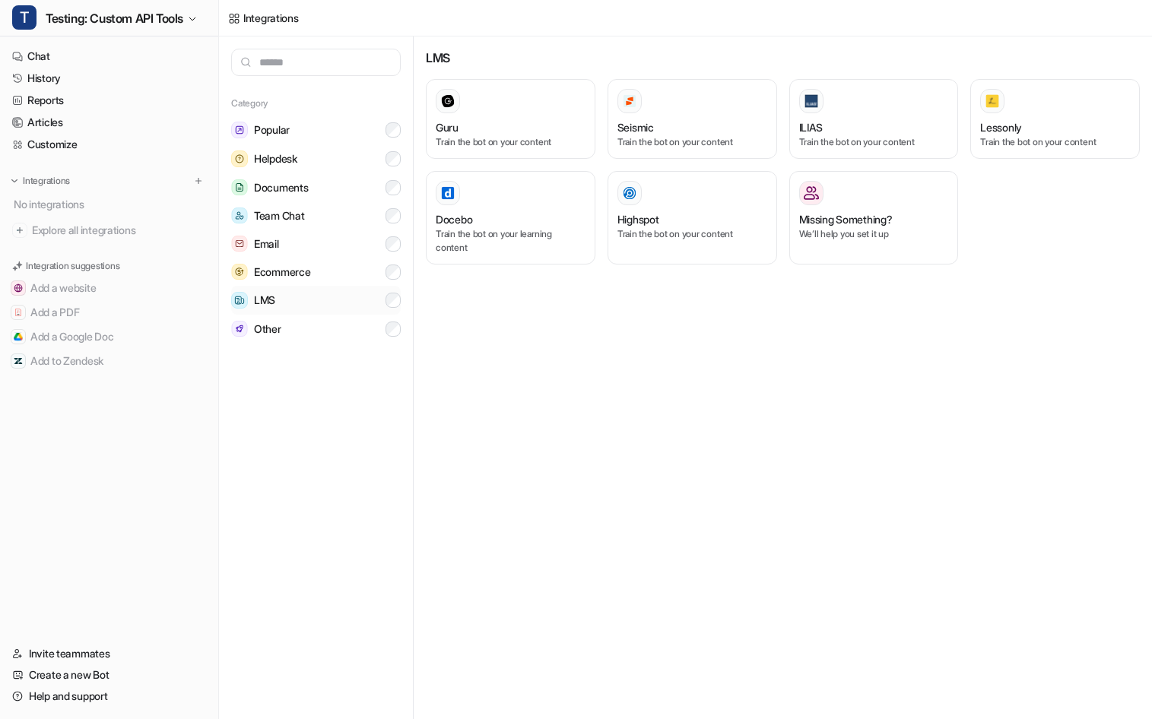
click at [325, 301] on button "LMS" at bounding box center [316, 300] width 170 height 29
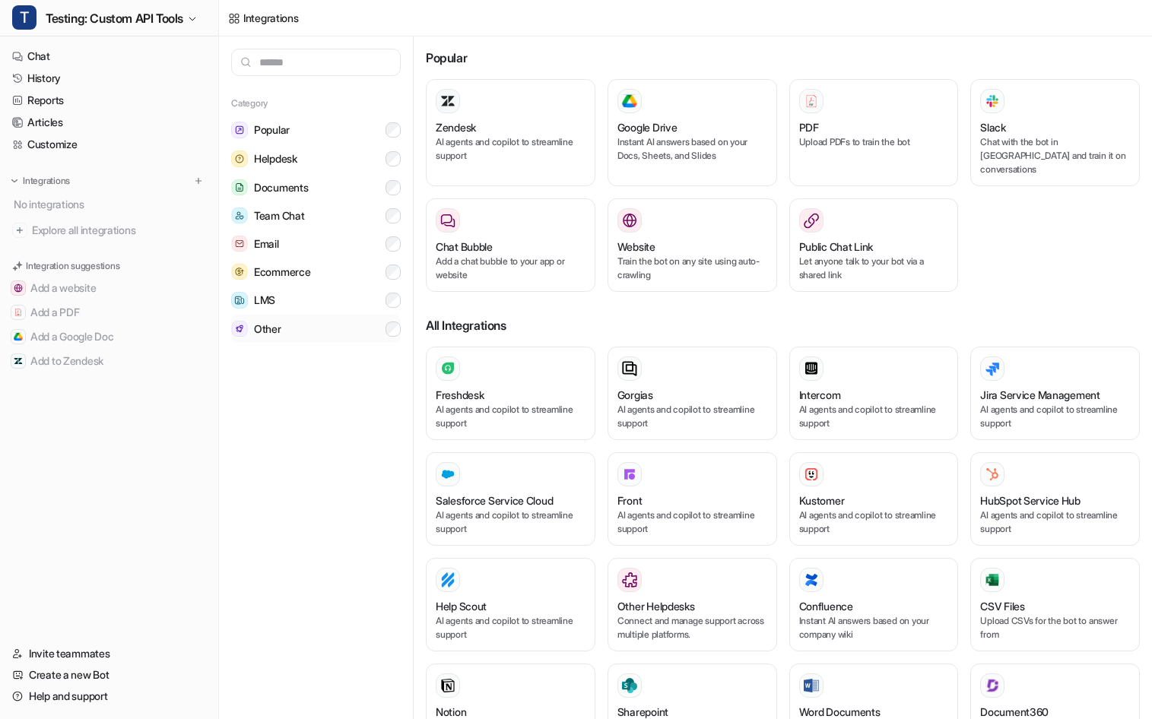
click at [324, 327] on button "Other" at bounding box center [316, 329] width 170 height 28
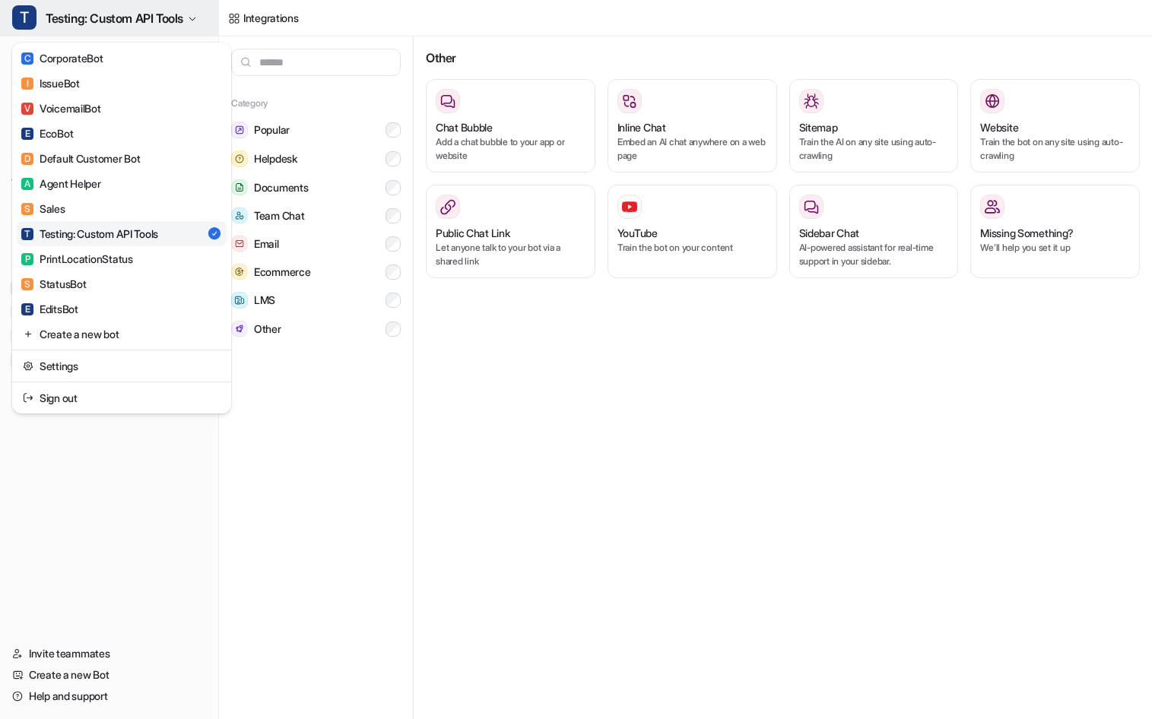
click at [59, 22] on button "T Testing: Custom API Tools" at bounding box center [109, 18] width 218 height 36
drag, startPoint x: 794, startPoint y: 355, endPoint x: 621, endPoint y: 206, distance: 228.6
click at [794, 355] on div "T Testing: Custom API Tools C CorporateBot I IssueBot V VoicemailBot E EcoBot D…" at bounding box center [576, 359] width 1152 height 719
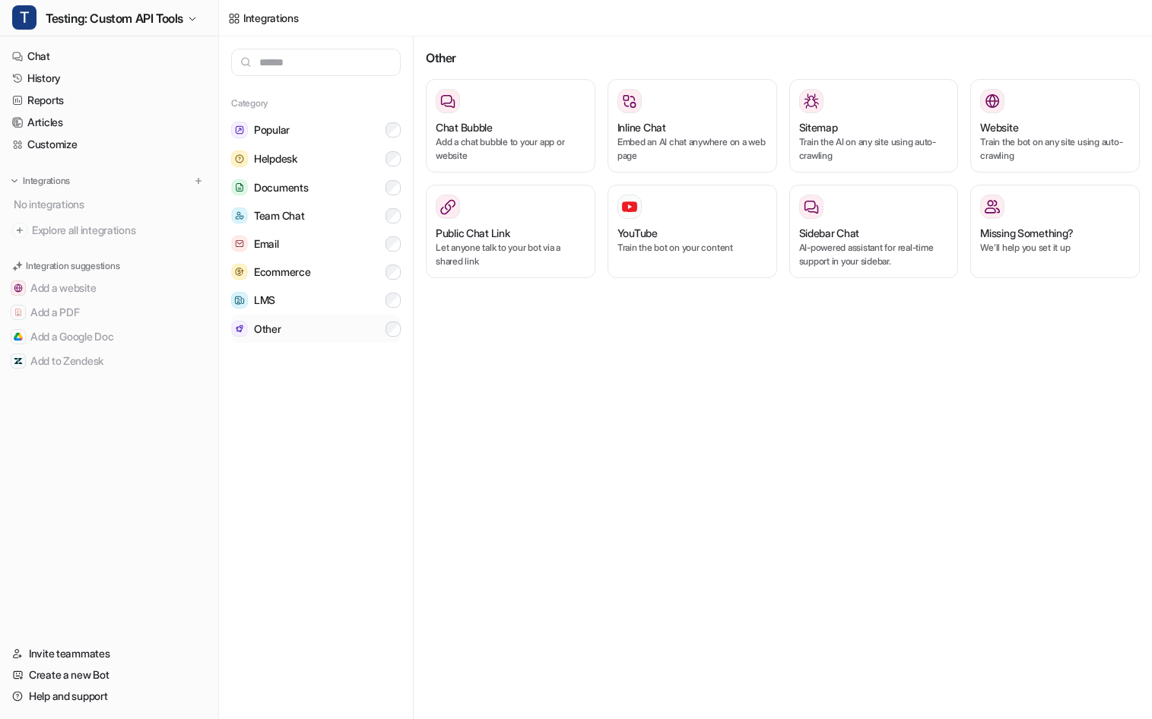
click at [354, 340] on button "Other" at bounding box center [316, 329] width 170 height 28
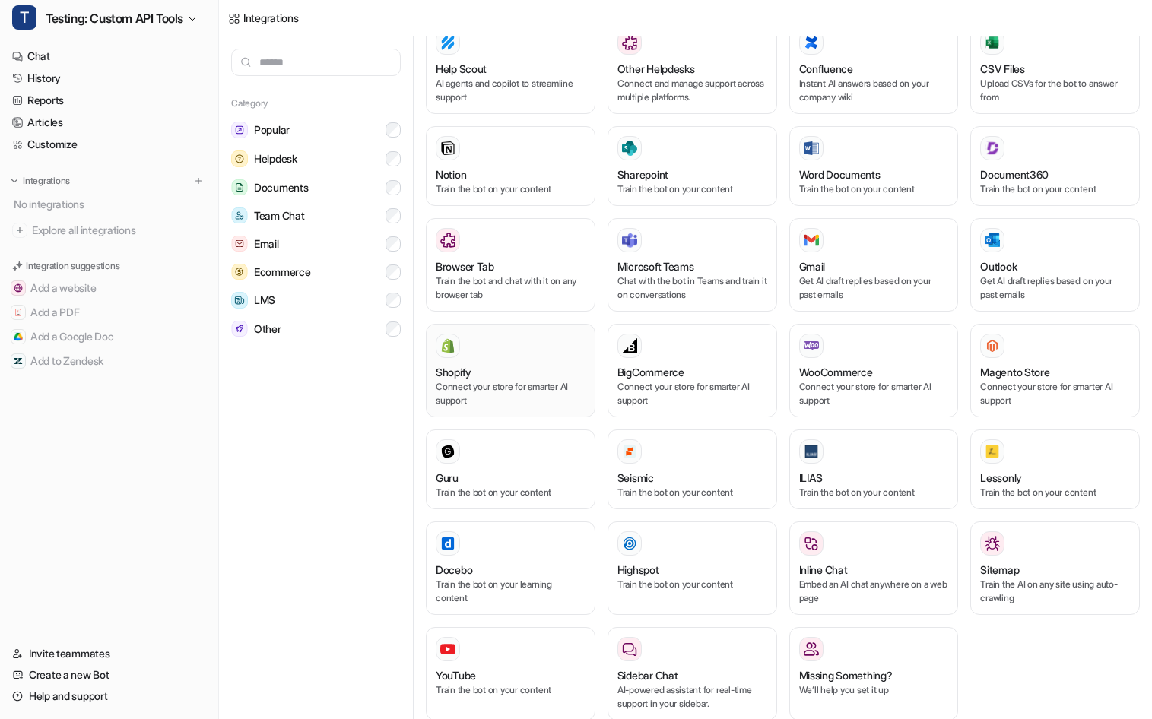
scroll to position [550, 0]
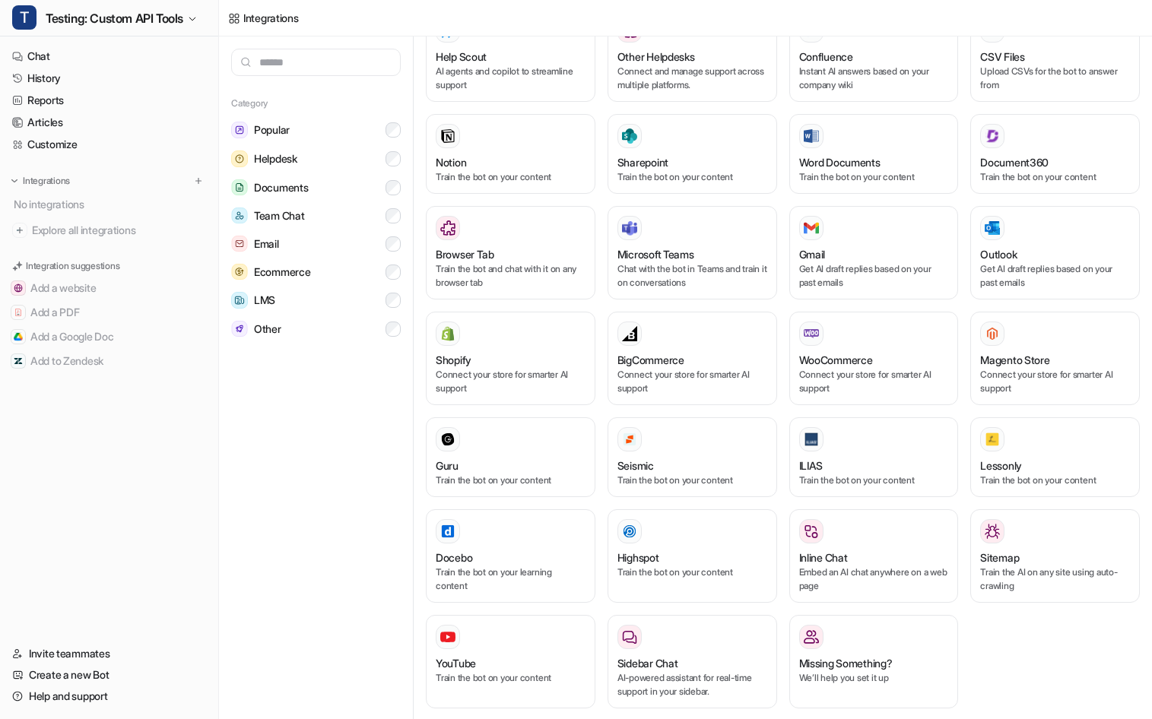
click at [133, 209] on div "No integrations" at bounding box center [110, 204] width 203 height 25
click at [64, 235] on span "Explore all integrations" at bounding box center [119, 230] width 174 height 24
drag, startPoint x: 70, startPoint y: 51, endPoint x: 78, endPoint y: 41, distance: 12.5
click at [70, 51] on link "Chat" at bounding box center [109, 56] width 206 height 21
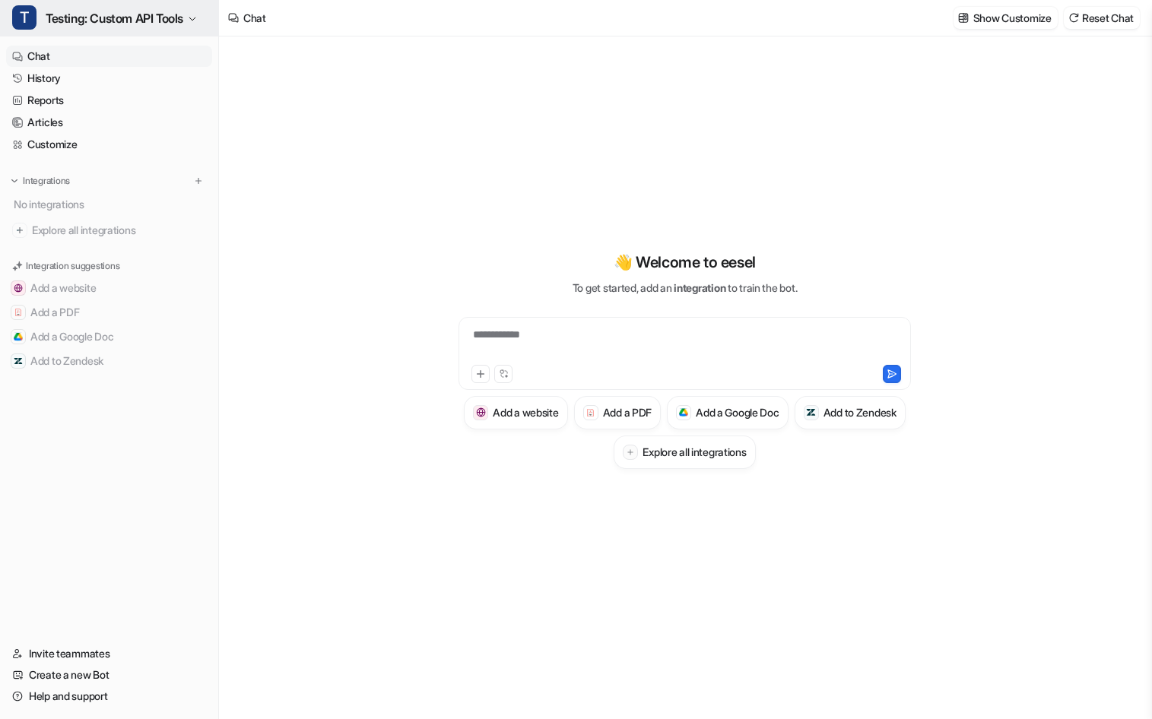
click at [112, 21] on span "Testing: Custom API Tools" at bounding box center [115, 18] width 138 height 21
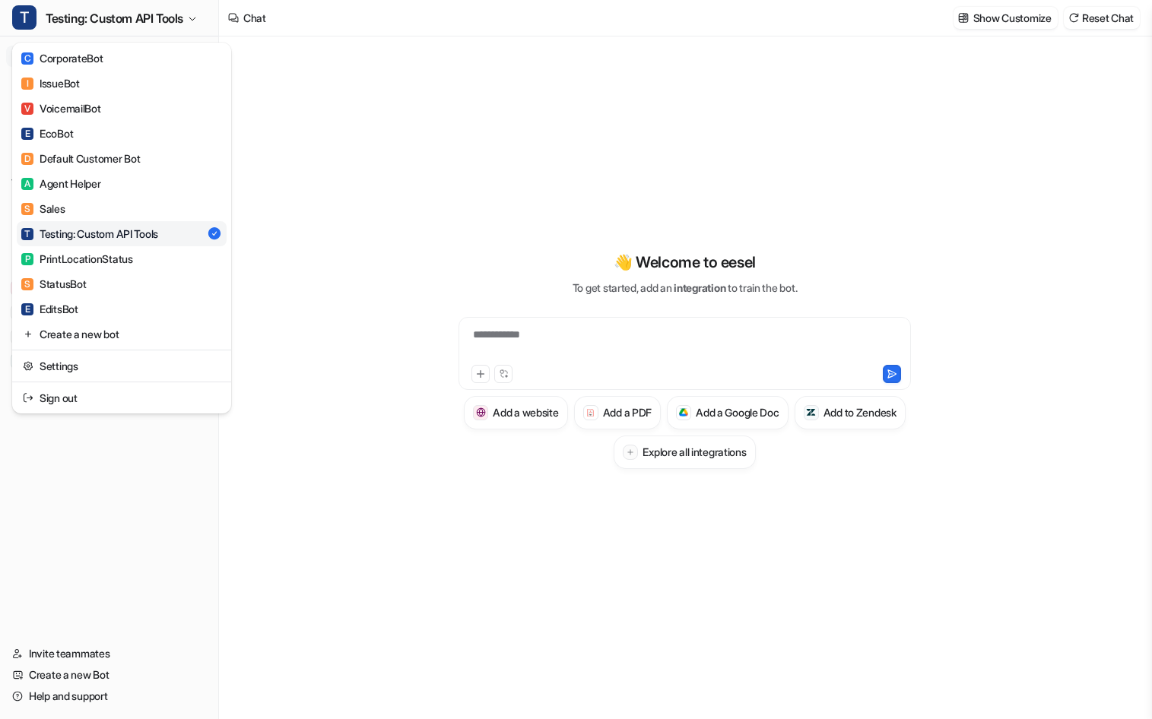
drag, startPoint x: 765, startPoint y: 320, endPoint x: 1090, endPoint y: 436, distance: 345.5
click at [765, 320] on div "**********" at bounding box center [576, 359] width 1152 height 719
